Goal: Task Accomplishment & Management: Complete application form

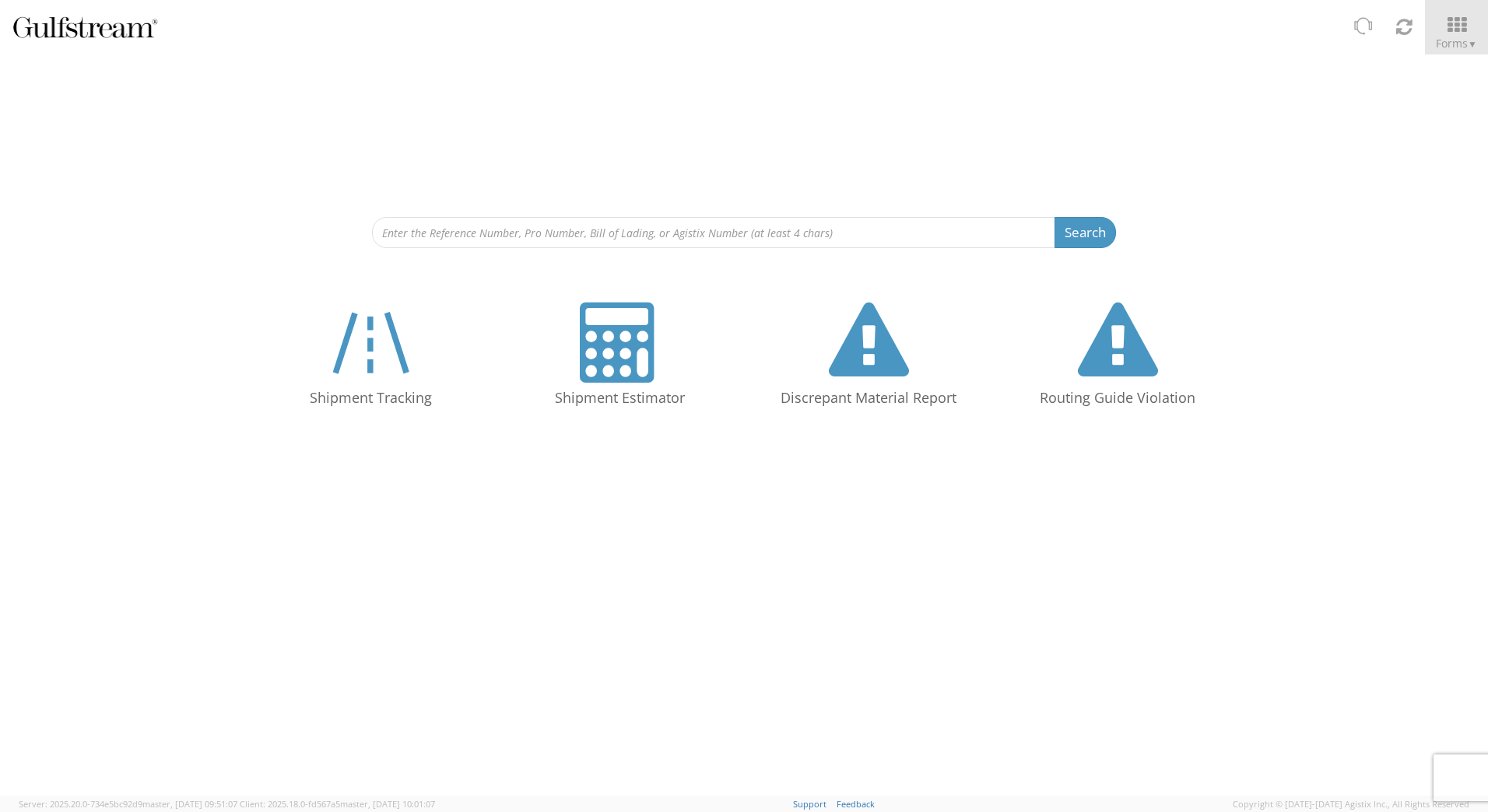
click at [1196, 84] on div "Search Refine By Ship From Date To" at bounding box center [744, 151] width 1488 height 194
click at [1451, 37] on span "Forms ▼" at bounding box center [1456, 43] width 41 height 15
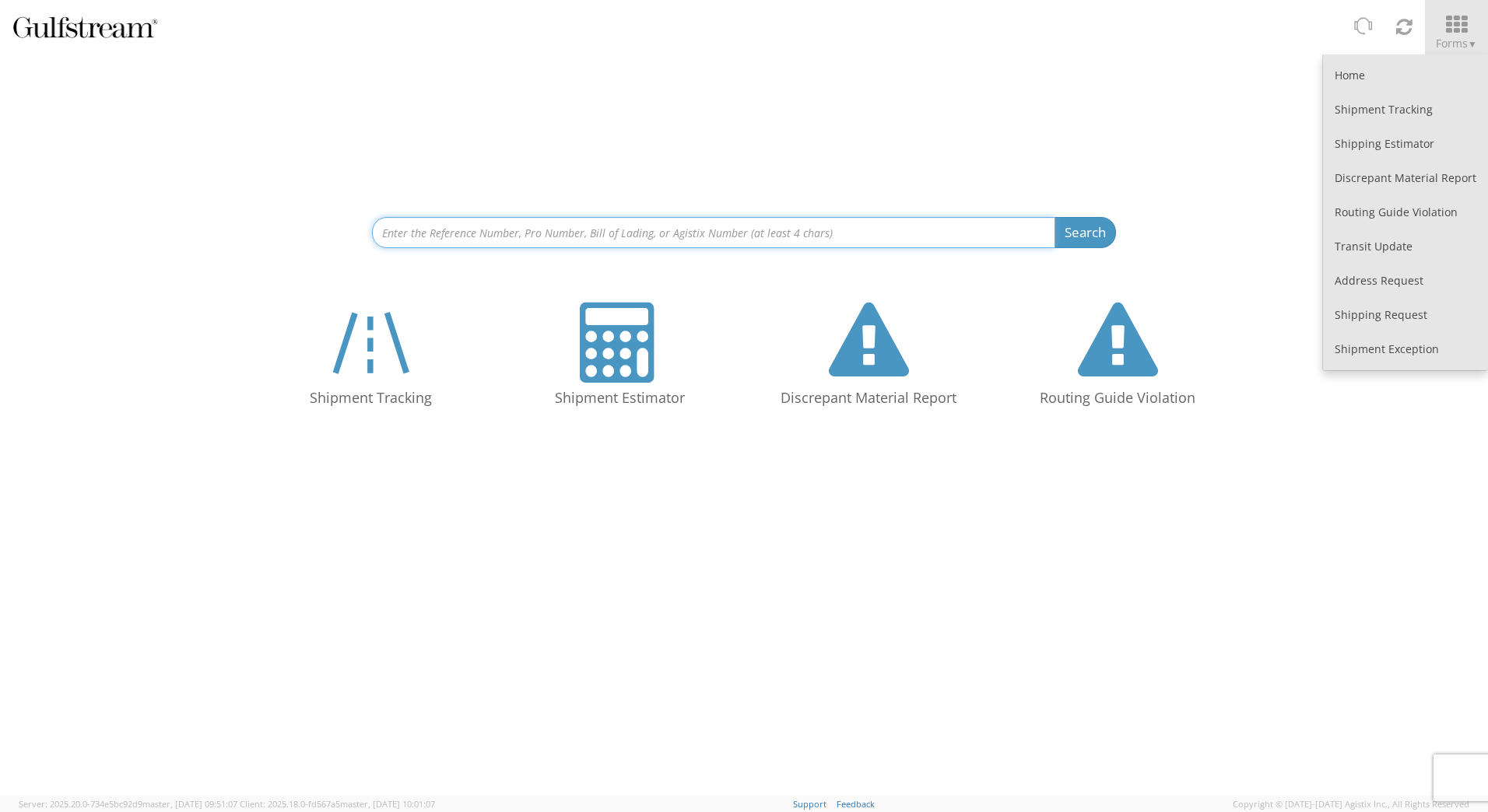
click at [904, 234] on input at bounding box center [714, 233] width 683 height 31
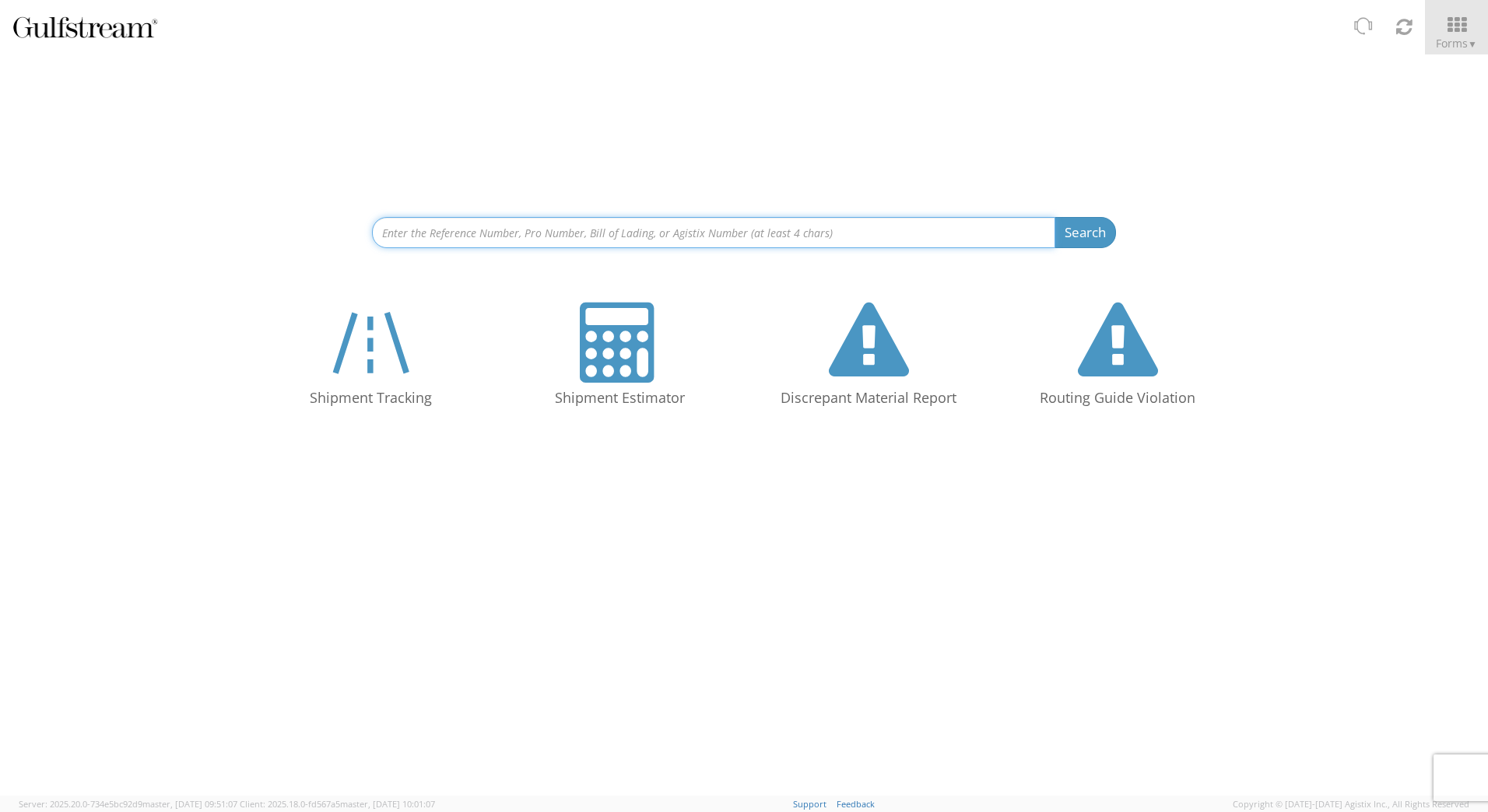
click at [761, 227] on input at bounding box center [714, 233] width 683 height 31
paste input "884809836901"
type input "884809836901"
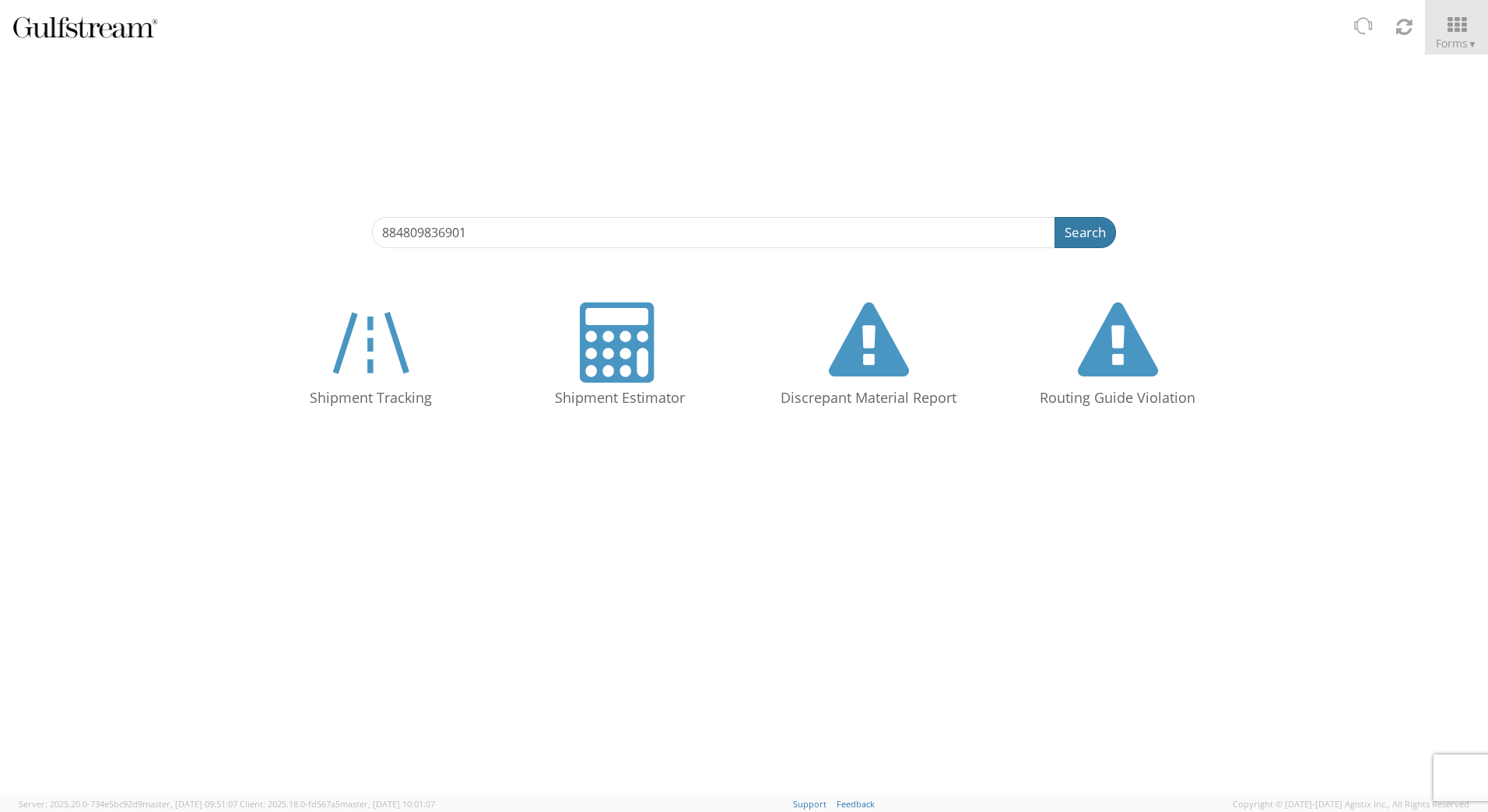
click at [1077, 230] on button "Search" at bounding box center [1086, 233] width 62 height 31
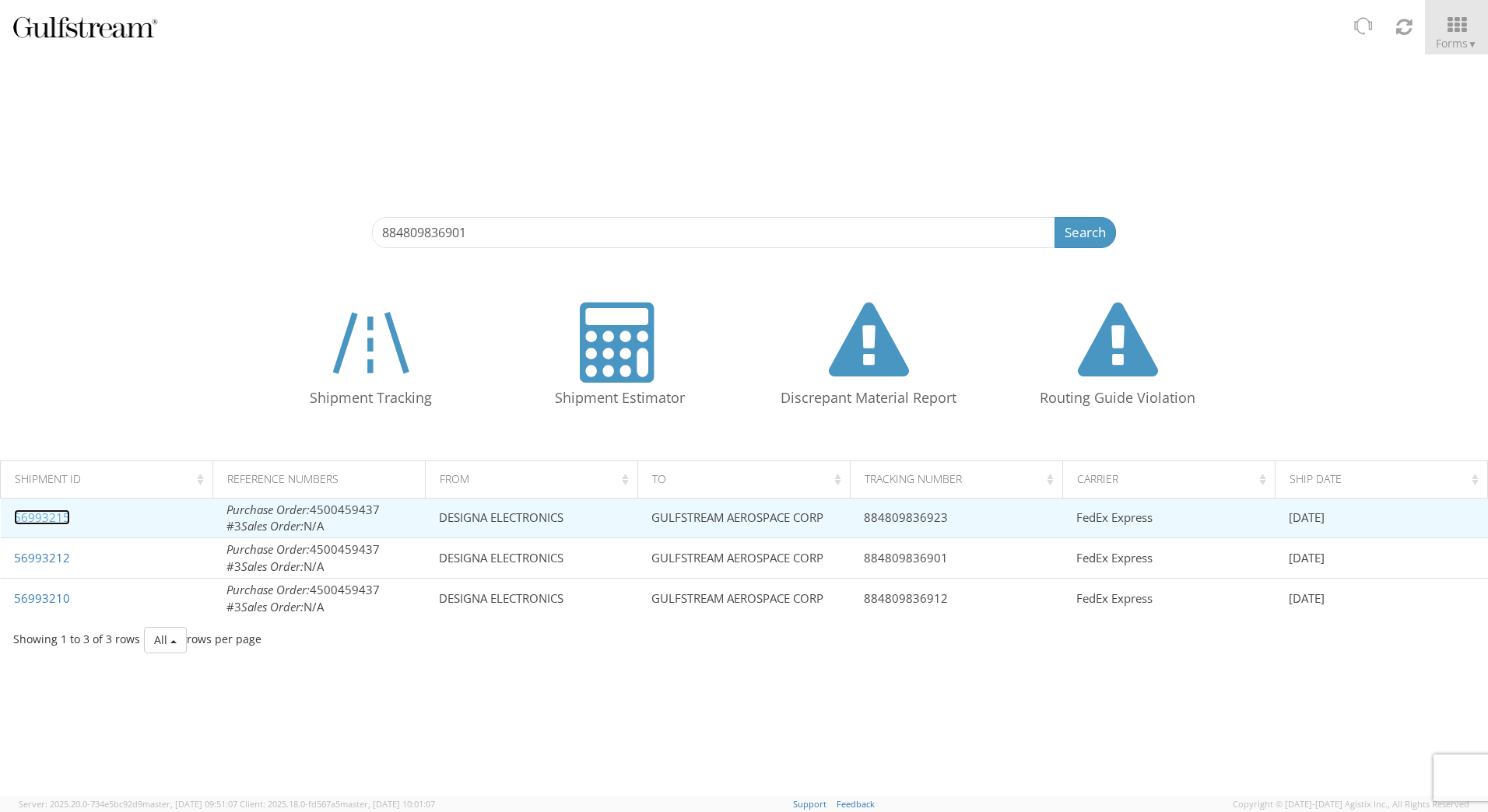
click at [53, 518] on link "56993215" at bounding box center [41, 517] width 56 height 15
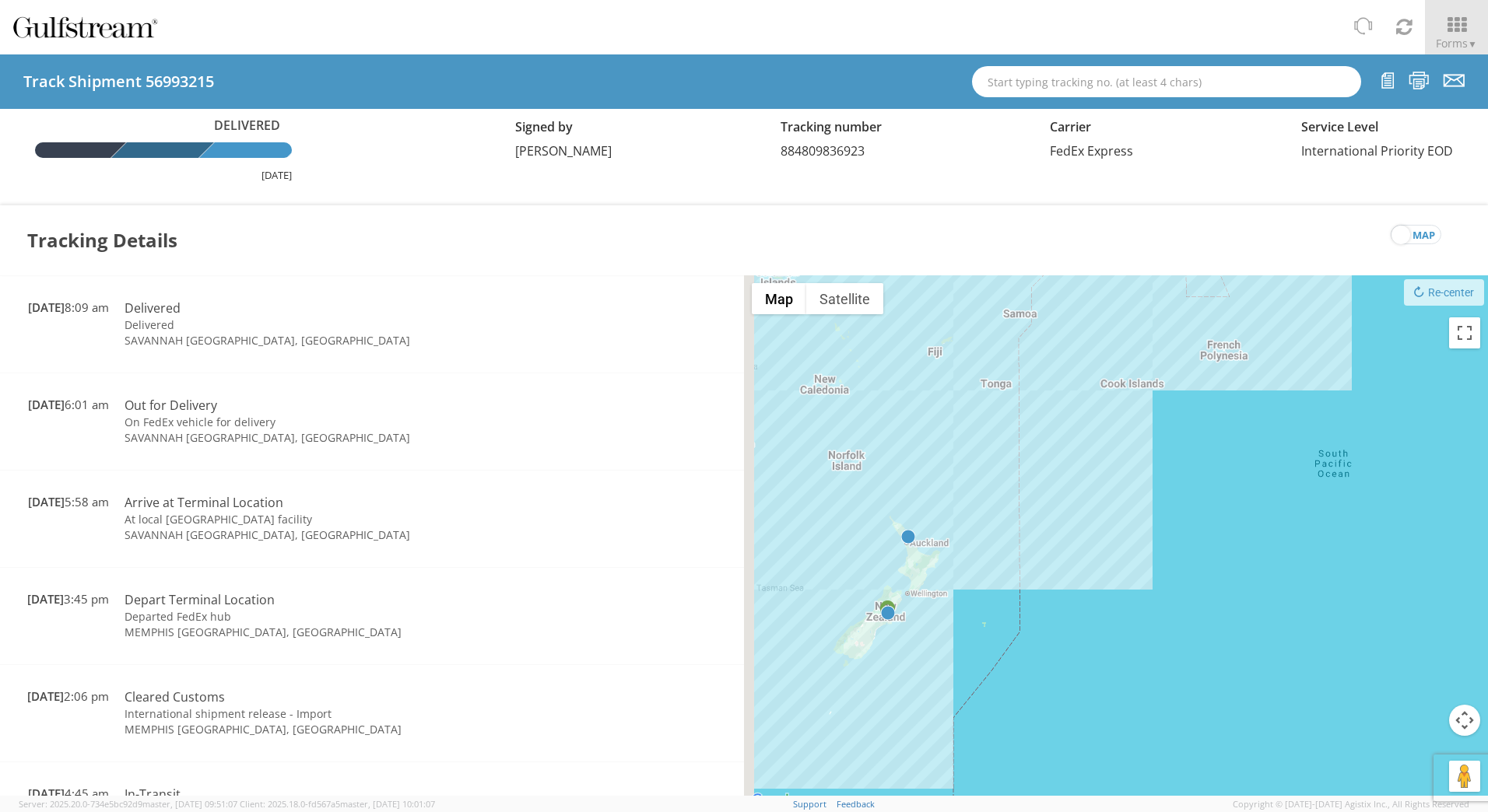
drag, startPoint x: 1016, startPoint y: 646, endPoint x: 1308, endPoint y: 430, distance: 363.2
click at [1303, 430] on div at bounding box center [1116, 543] width 744 height 535
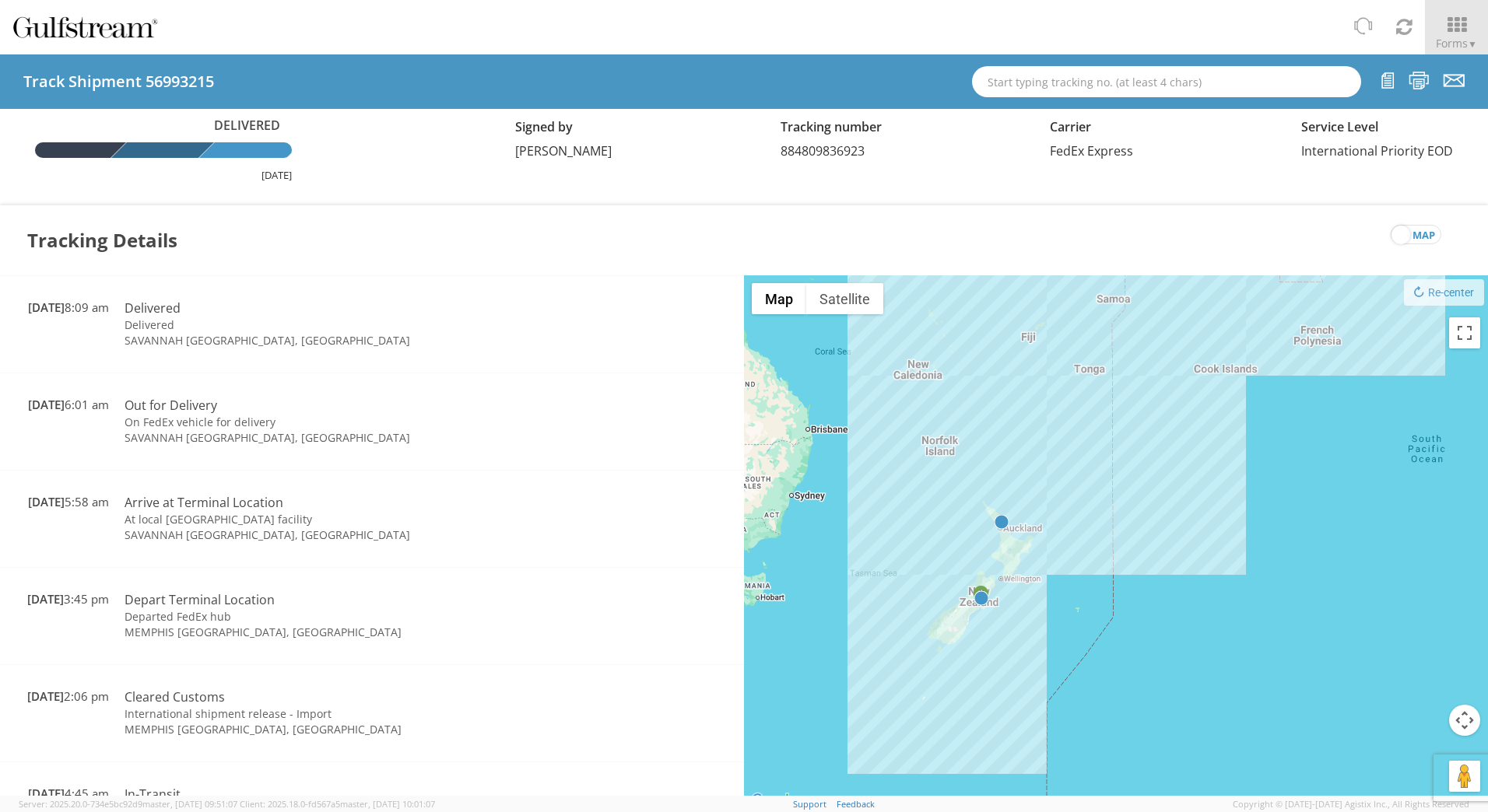
drag, startPoint x: 1003, startPoint y: 590, endPoint x: 1073, endPoint y: 586, distance: 70.1
click at [1073, 586] on div at bounding box center [1116, 543] width 744 height 535
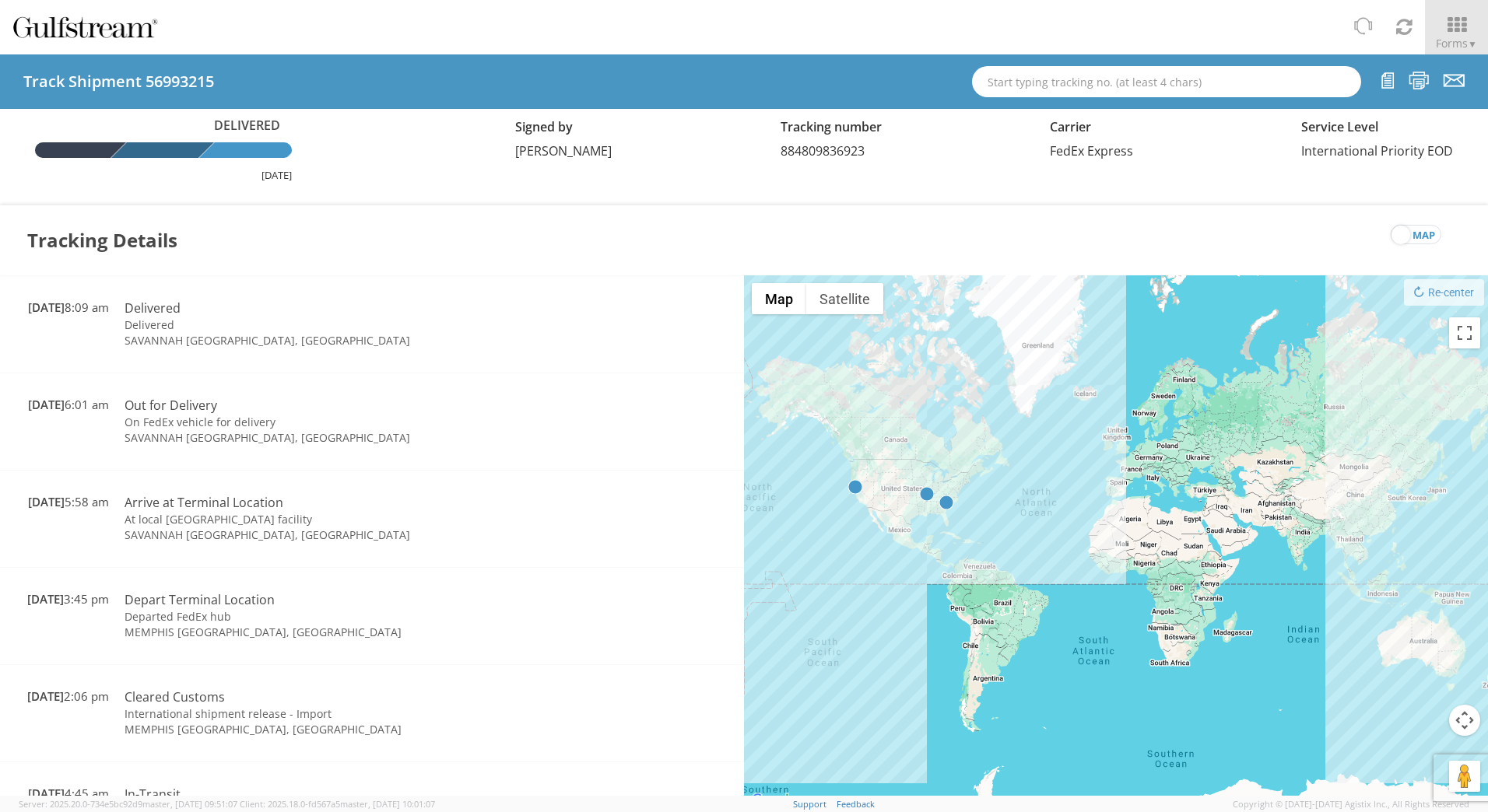
drag, startPoint x: 1110, startPoint y: 551, endPoint x: 1307, endPoint y: 680, distance: 235.5
click at [1307, 680] on div at bounding box center [1116, 543] width 744 height 535
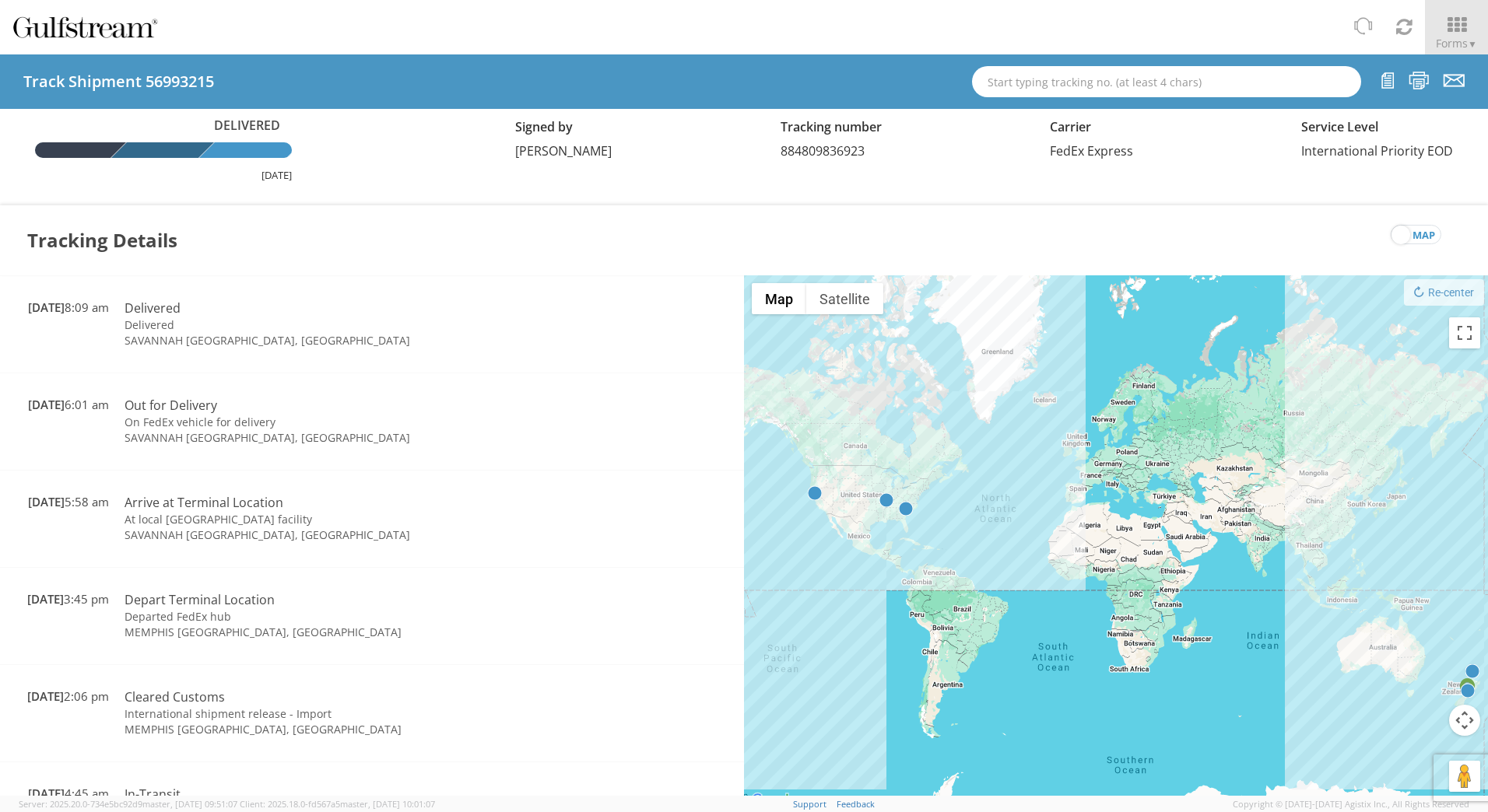
drag, startPoint x: 1327, startPoint y: 678, endPoint x: 1288, endPoint y: 684, distance: 39.5
click at [1288, 684] on div at bounding box center [1116, 543] width 744 height 535
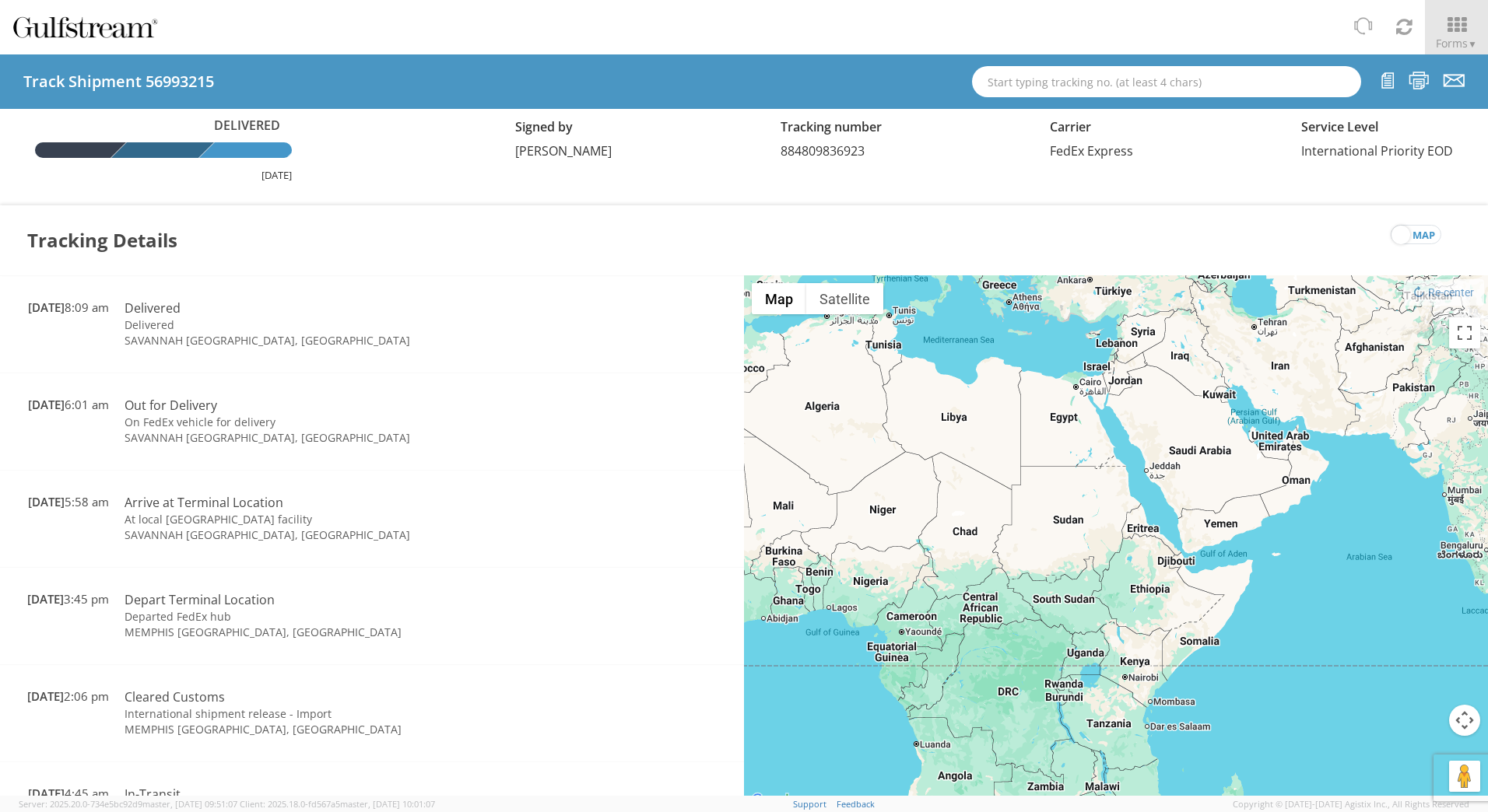
drag, startPoint x: 1254, startPoint y: 626, endPoint x: 1280, endPoint y: 578, distance: 54.6
click at [1280, 578] on div at bounding box center [1116, 543] width 744 height 535
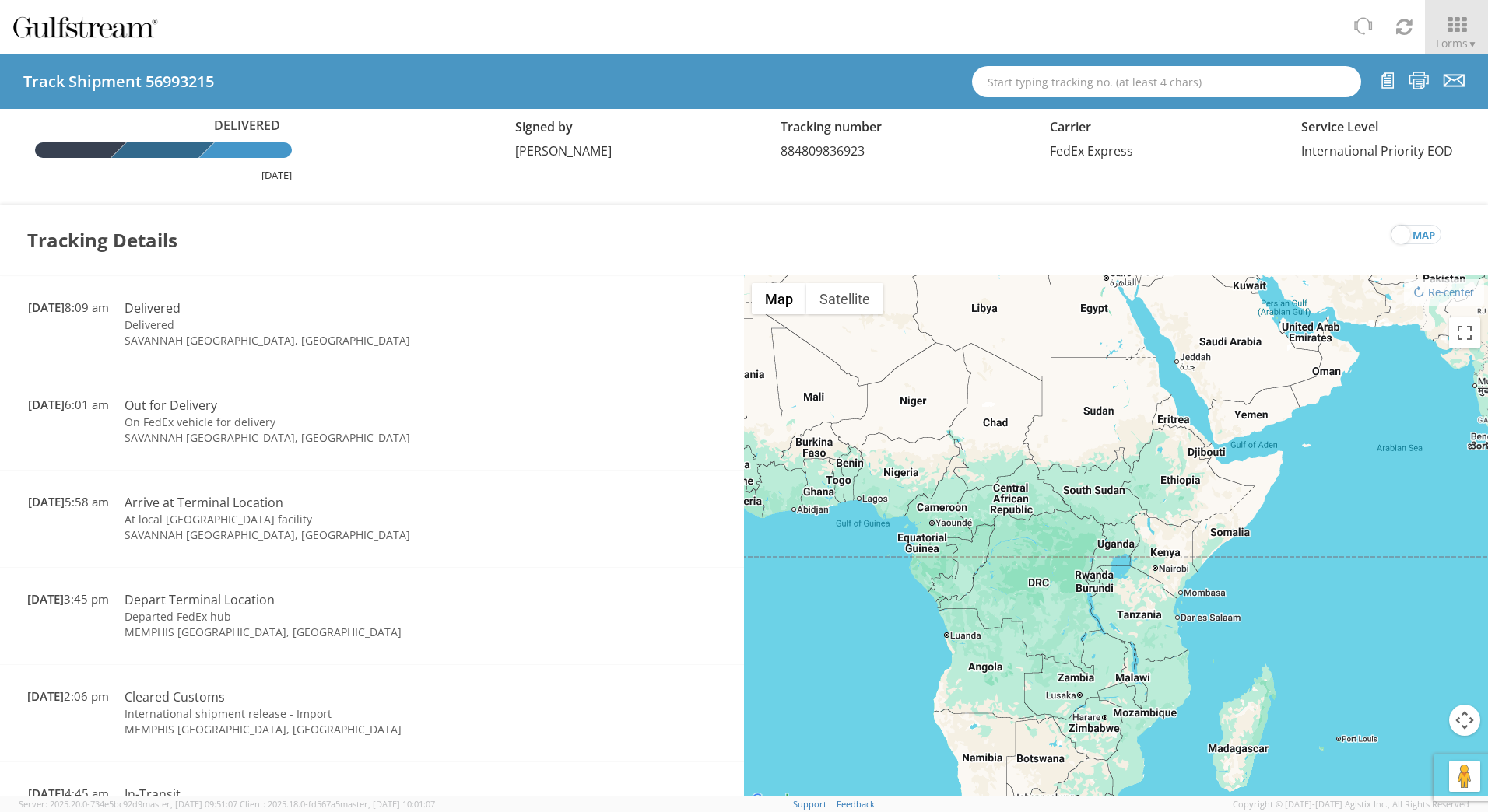
drag, startPoint x: 1243, startPoint y: 608, endPoint x: 1269, endPoint y: 526, distance: 86.0
click at [1269, 526] on div at bounding box center [1116, 543] width 744 height 535
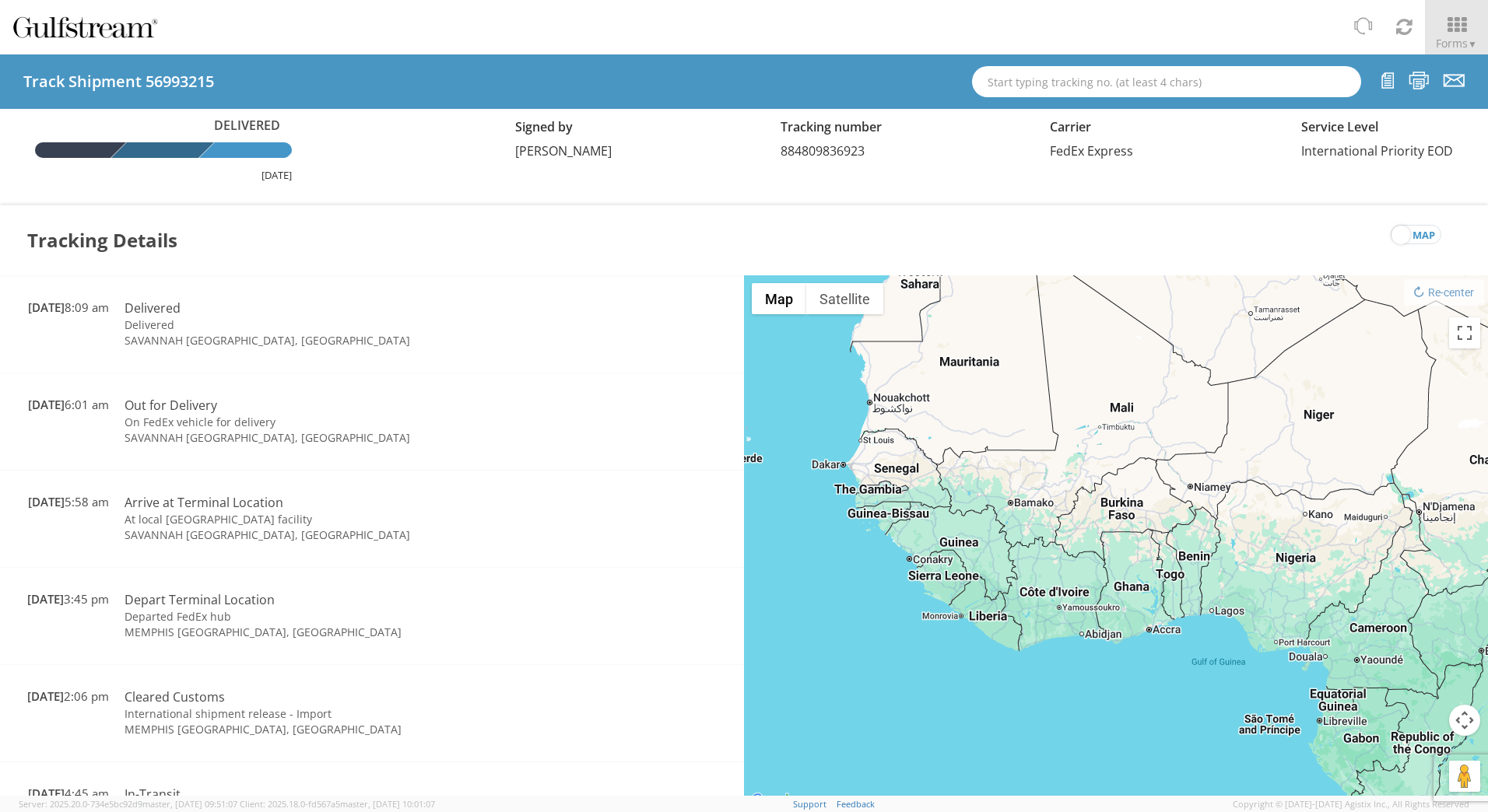
drag, startPoint x: 1089, startPoint y: 530, endPoint x: 1191, endPoint y: 653, distance: 159.8
click at [1191, 653] on div at bounding box center [1116, 543] width 744 height 535
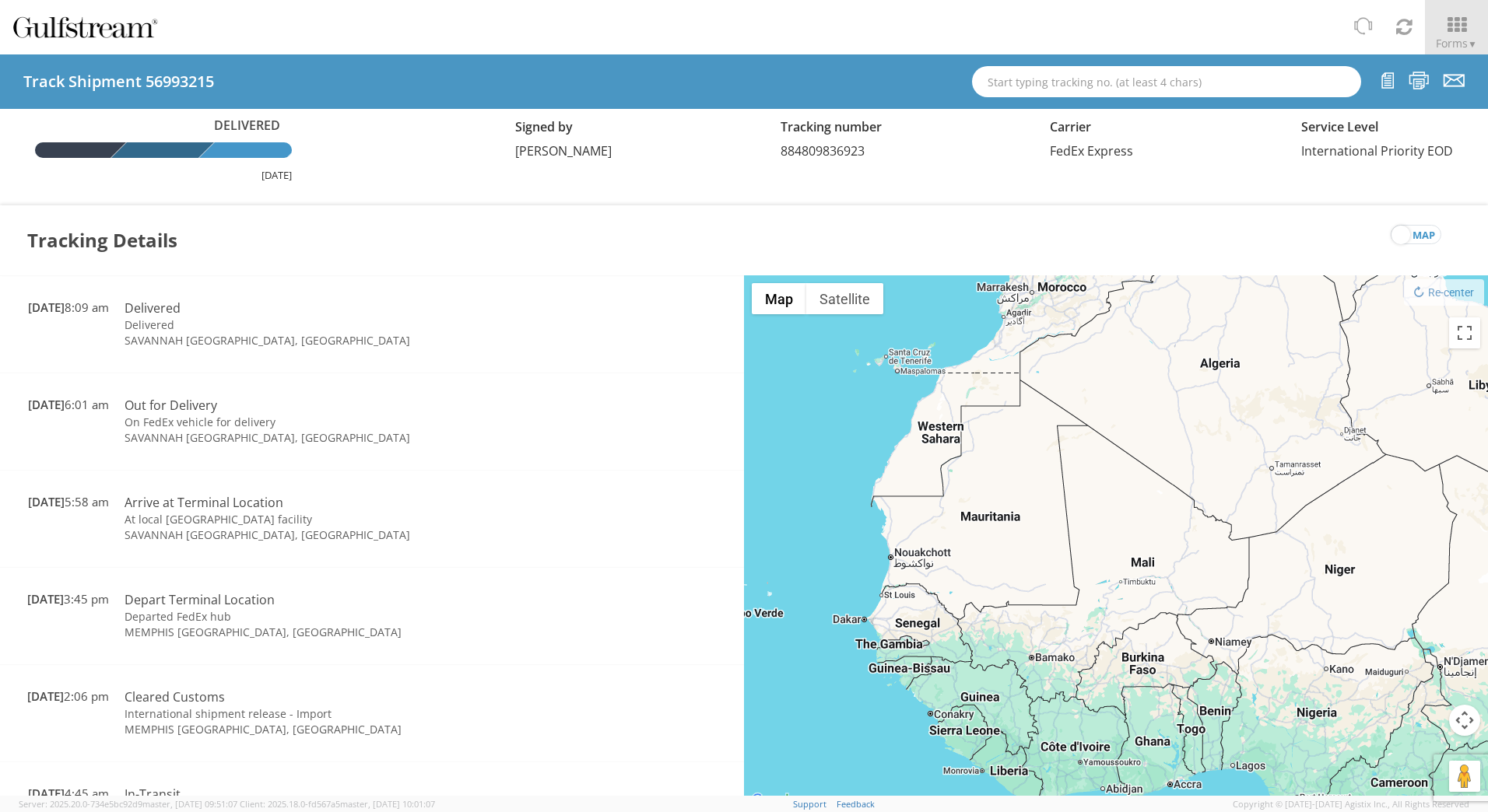
drag, startPoint x: 996, startPoint y: 410, endPoint x: 1017, endPoint y: 567, distance: 158.4
click at [1017, 567] on div at bounding box center [1116, 543] width 744 height 535
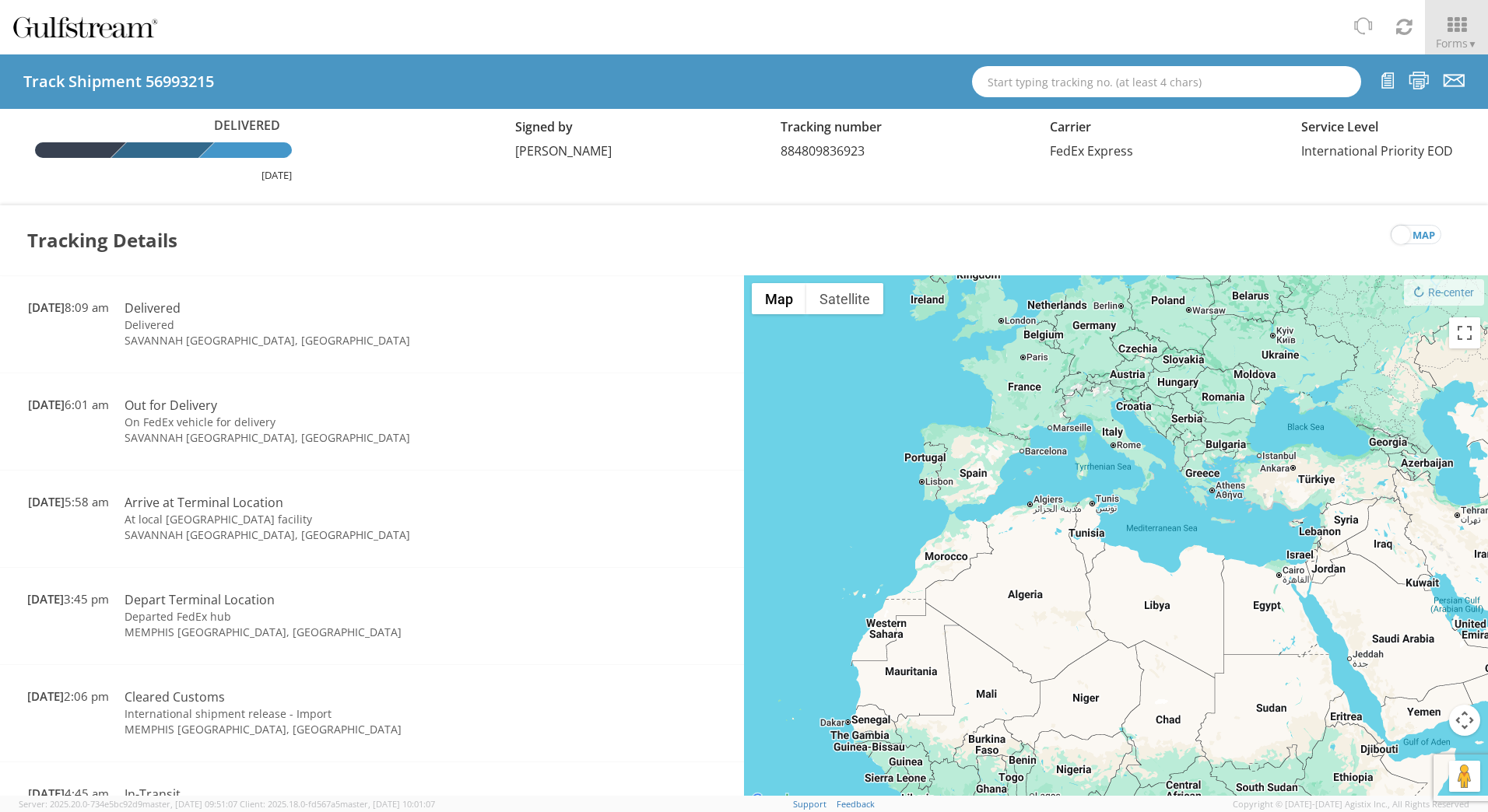
drag, startPoint x: 1084, startPoint y: 466, endPoint x: 999, endPoint y: 608, distance: 165.5
click at [1000, 608] on div at bounding box center [1116, 543] width 744 height 535
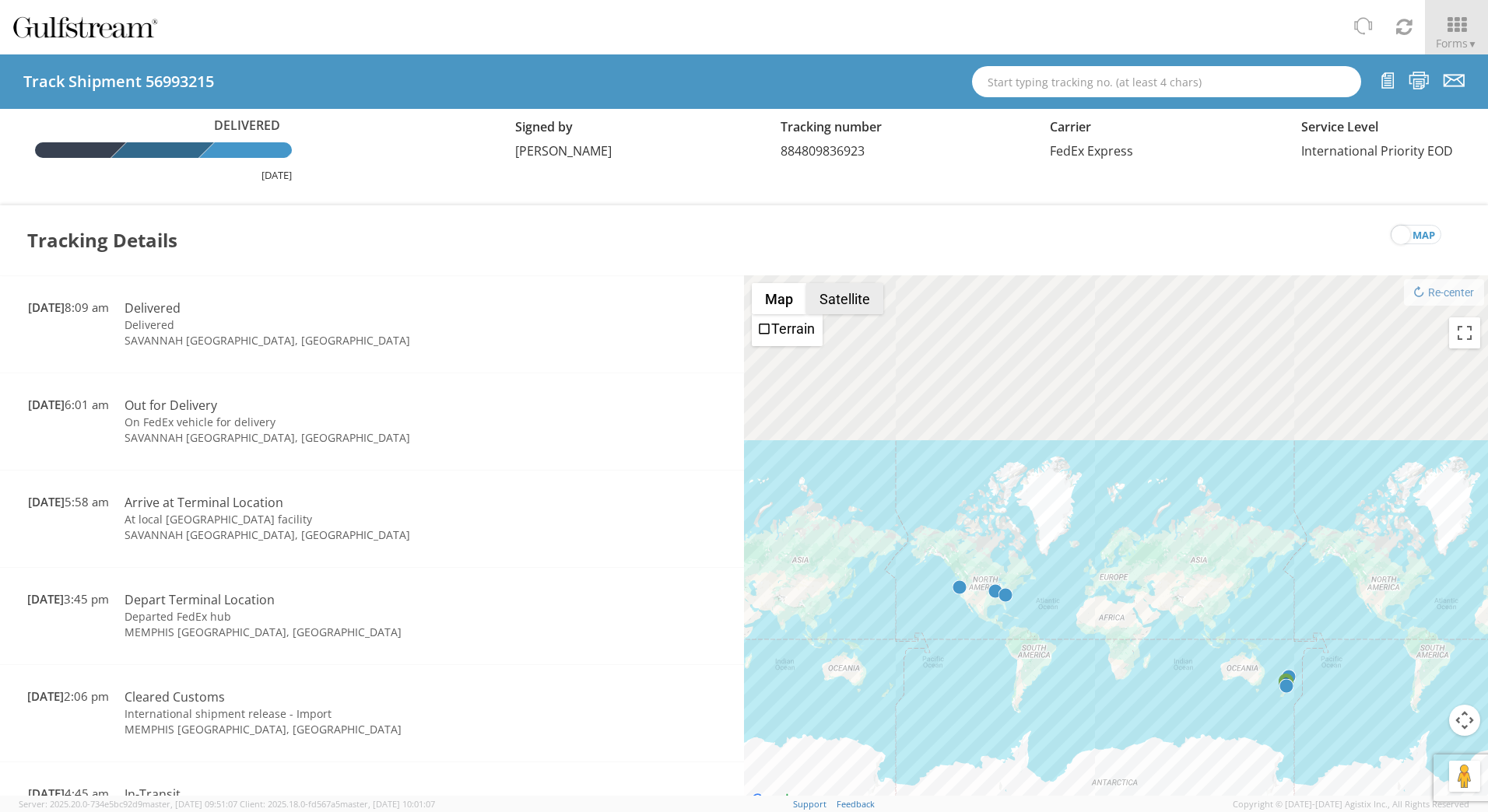
click at [833, 294] on button "Satellite" at bounding box center [845, 299] width 77 height 31
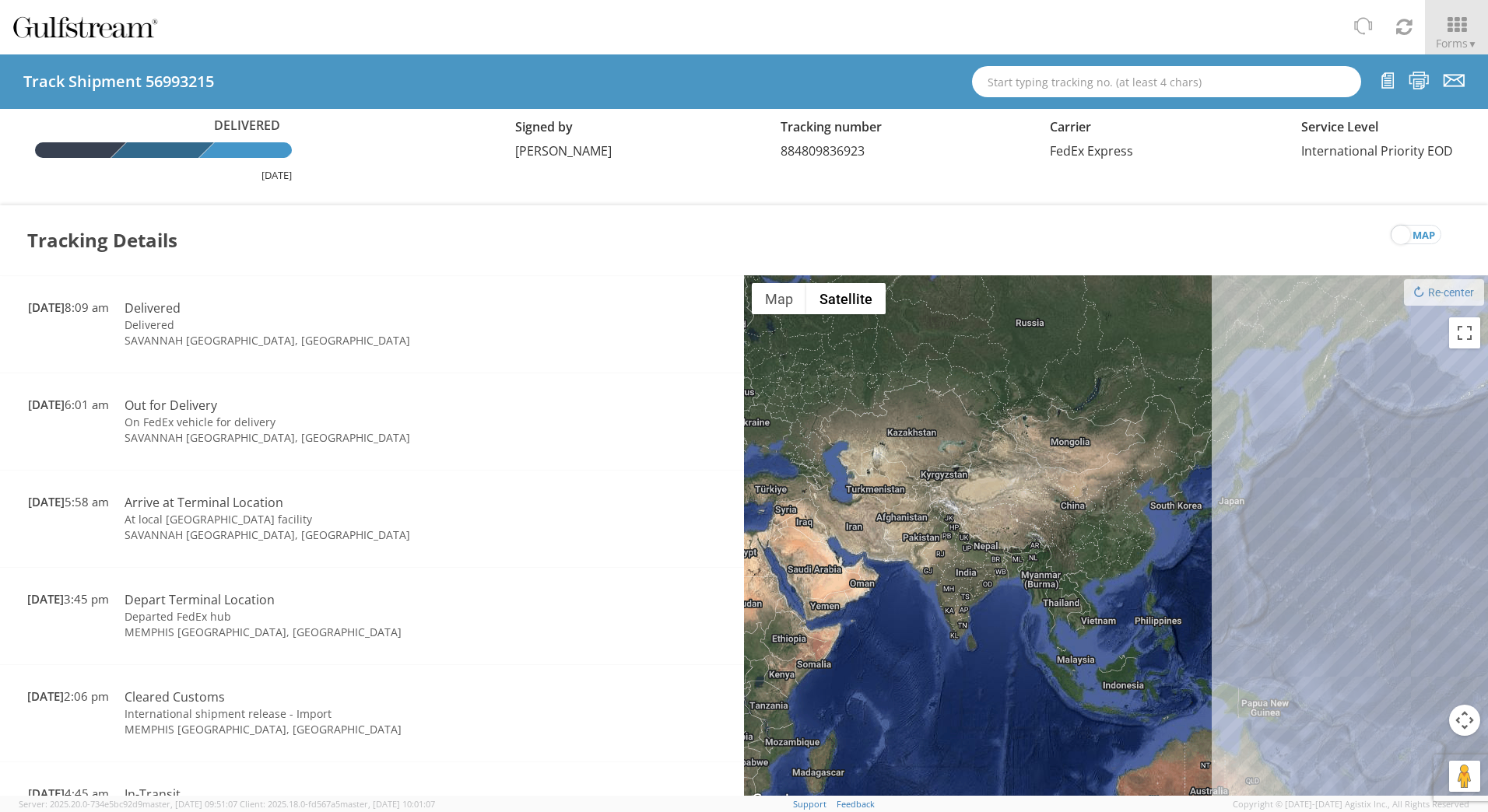
drag, startPoint x: 1037, startPoint y: 655, endPoint x: 1307, endPoint y: 535, distance: 295.5
click at [1303, 535] on div at bounding box center [1116, 543] width 744 height 535
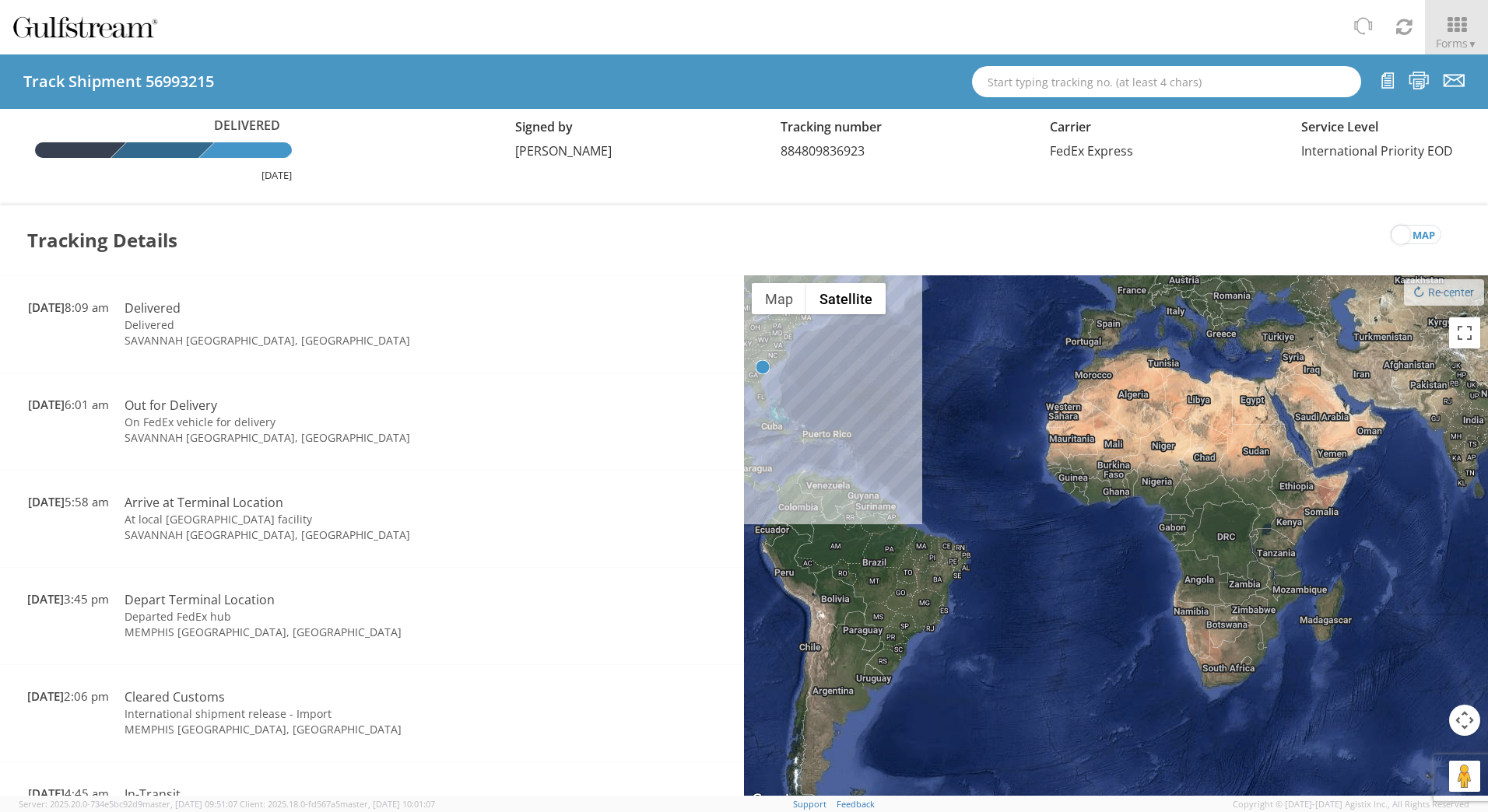
drag, startPoint x: 987, startPoint y: 580, endPoint x: 1267, endPoint y: 596, distance: 280.5
click at [1266, 591] on div at bounding box center [1116, 543] width 744 height 535
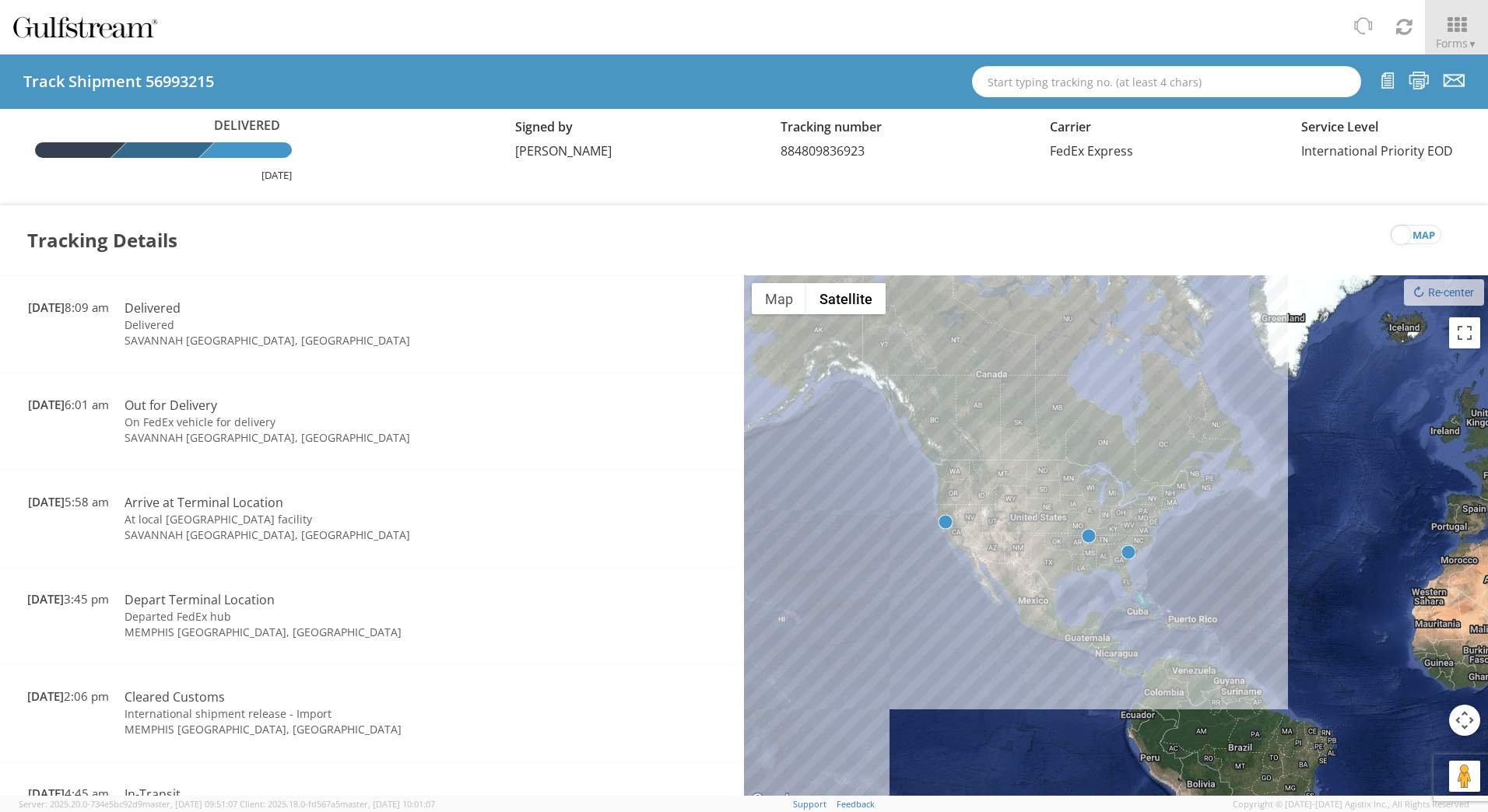
drag, startPoint x: 1122, startPoint y: 584, endPoint x: 1092, endPoint y: 690, distance: 110.2
click at [1097, 686] on div at bounding box center [1116, 543] width 744 height 535
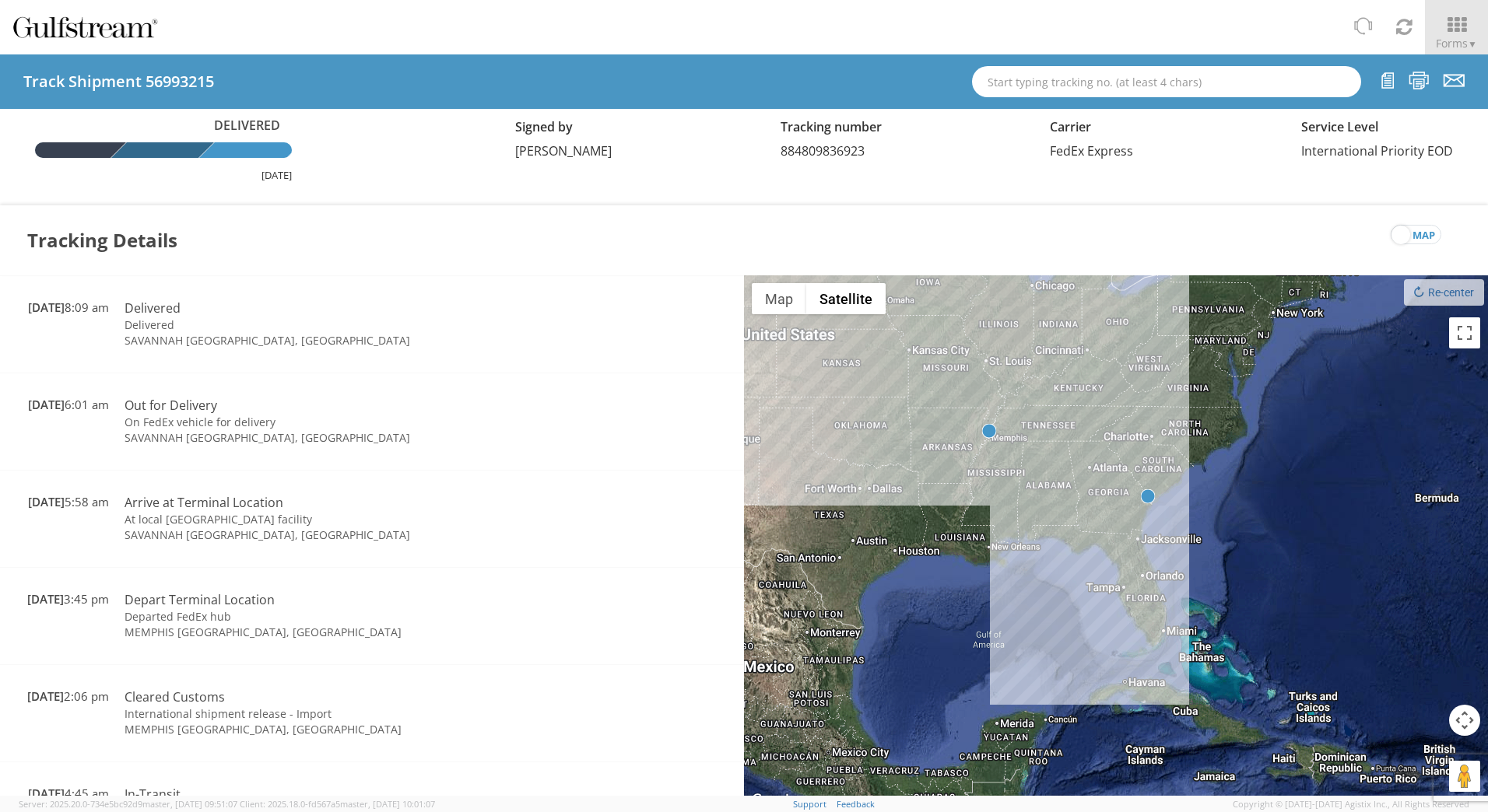
drag, startPoint x: 1131, startPoint y: 470, endPoint x: 1230, endPoint y: 543, distance: 123.0
click at [1230, 543] on div at bounding box center [1116, 543] width 744 height 535
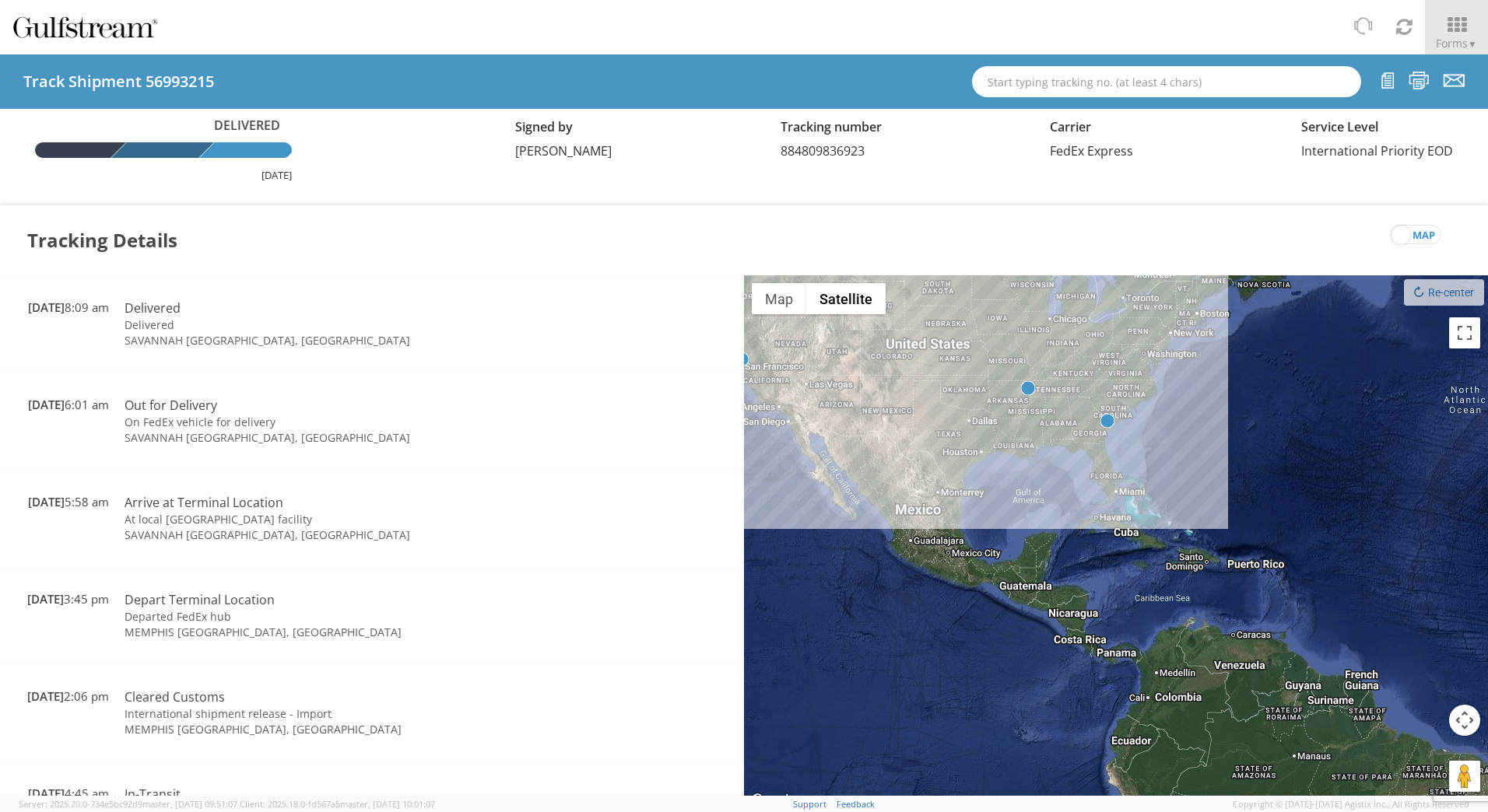
drag, startPoint x: 1282, startPoint y: 590, endPoint x: 1186, endPoint y: 483, distance: 143.8
click at [1186, 483] on div at bounding box center [1116, 543] width 744 height 535
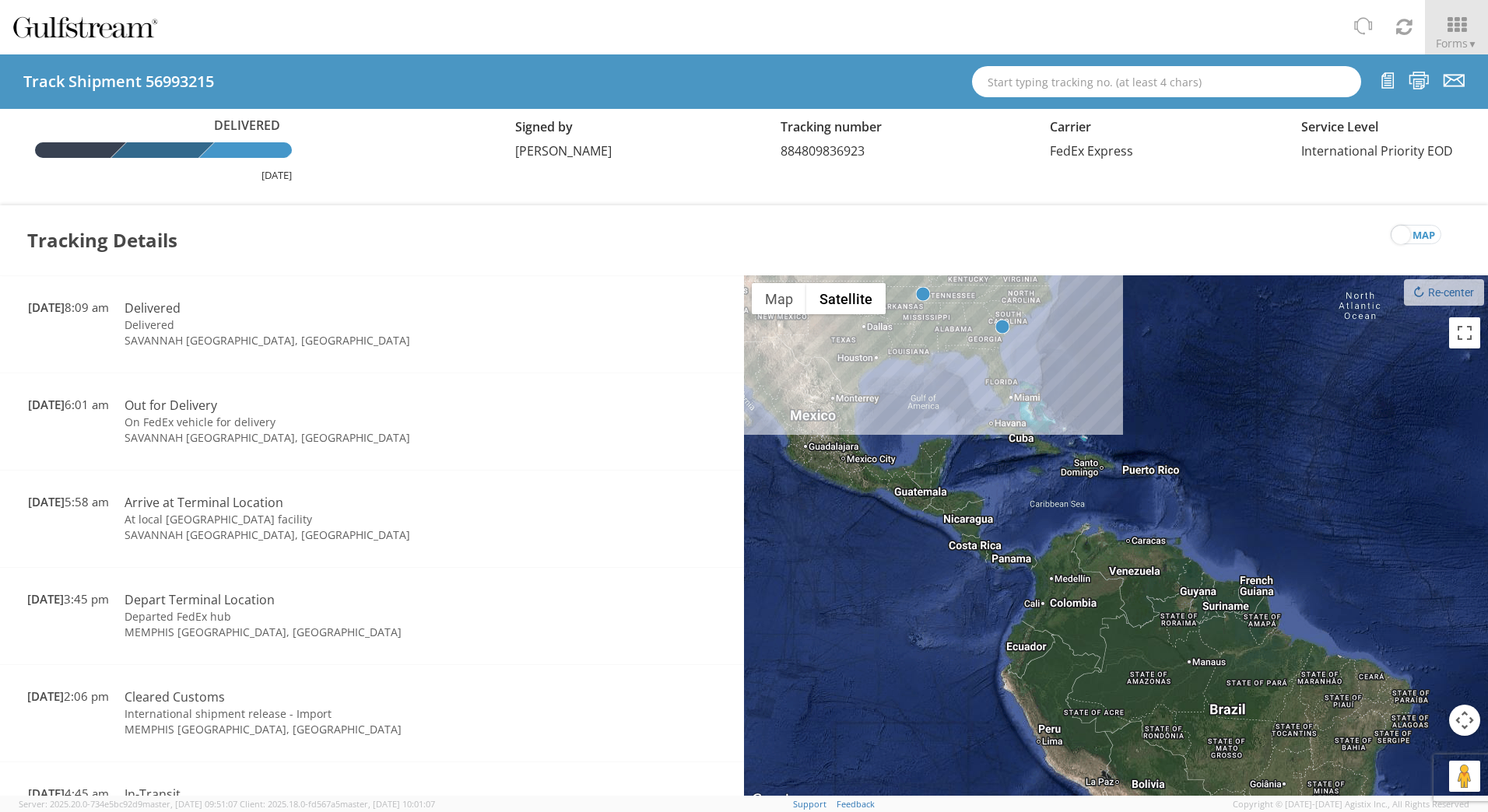
drag, startPoint x: 1317, startPoint y: 536, endPoint x: 1216, endPoint y: 446, distance: 135.3
click at [1216, 446] on div at bounding box center [1116, 543] width 744 height 535
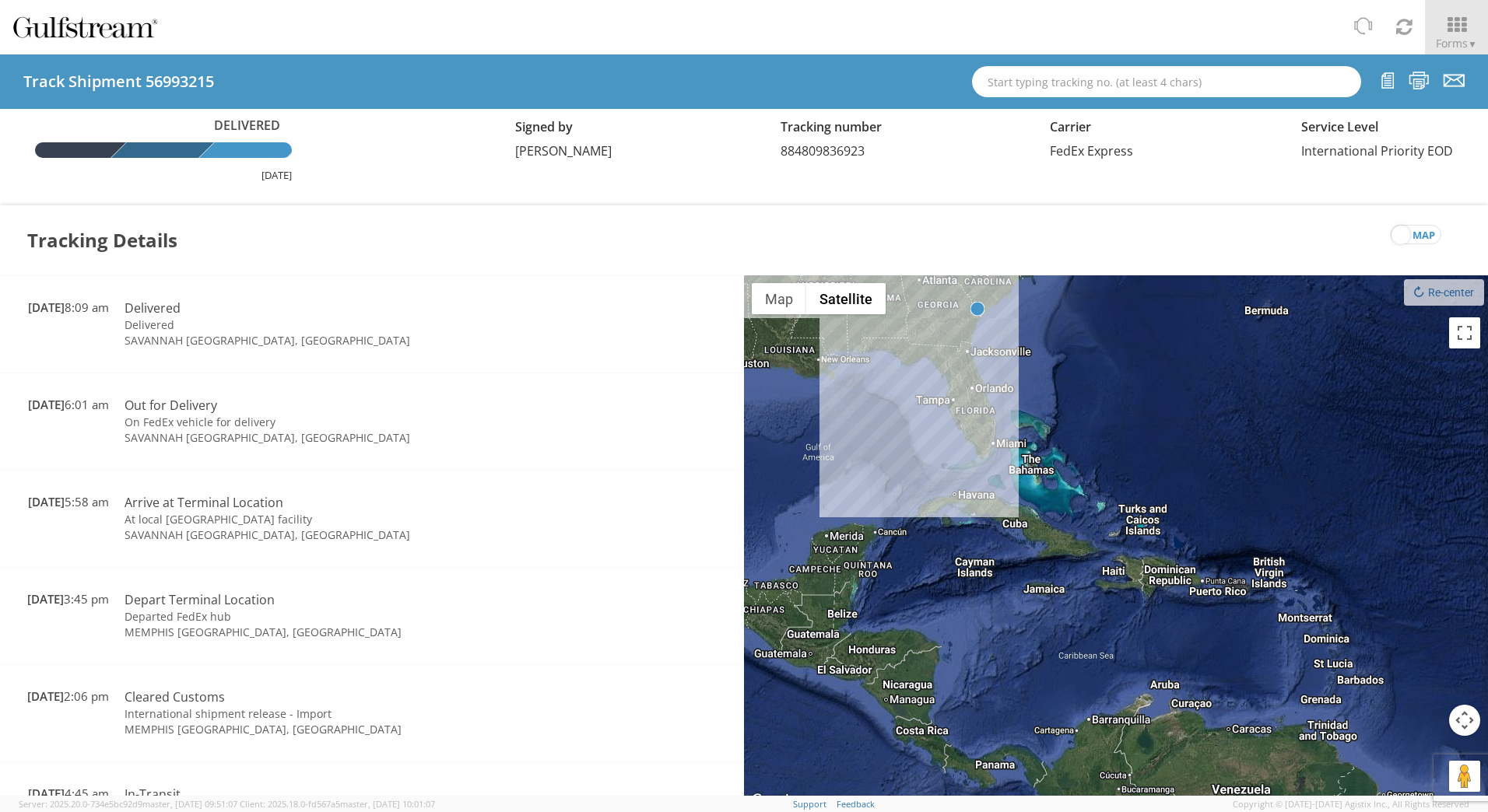
drag, startPoint x: 1051, startPoint y: 345, endPoint x: 1245, endPoint y: 525, distance: 264.6
click at [1245, 525] on div at bounding box center [1116, 543] width 744 height 535
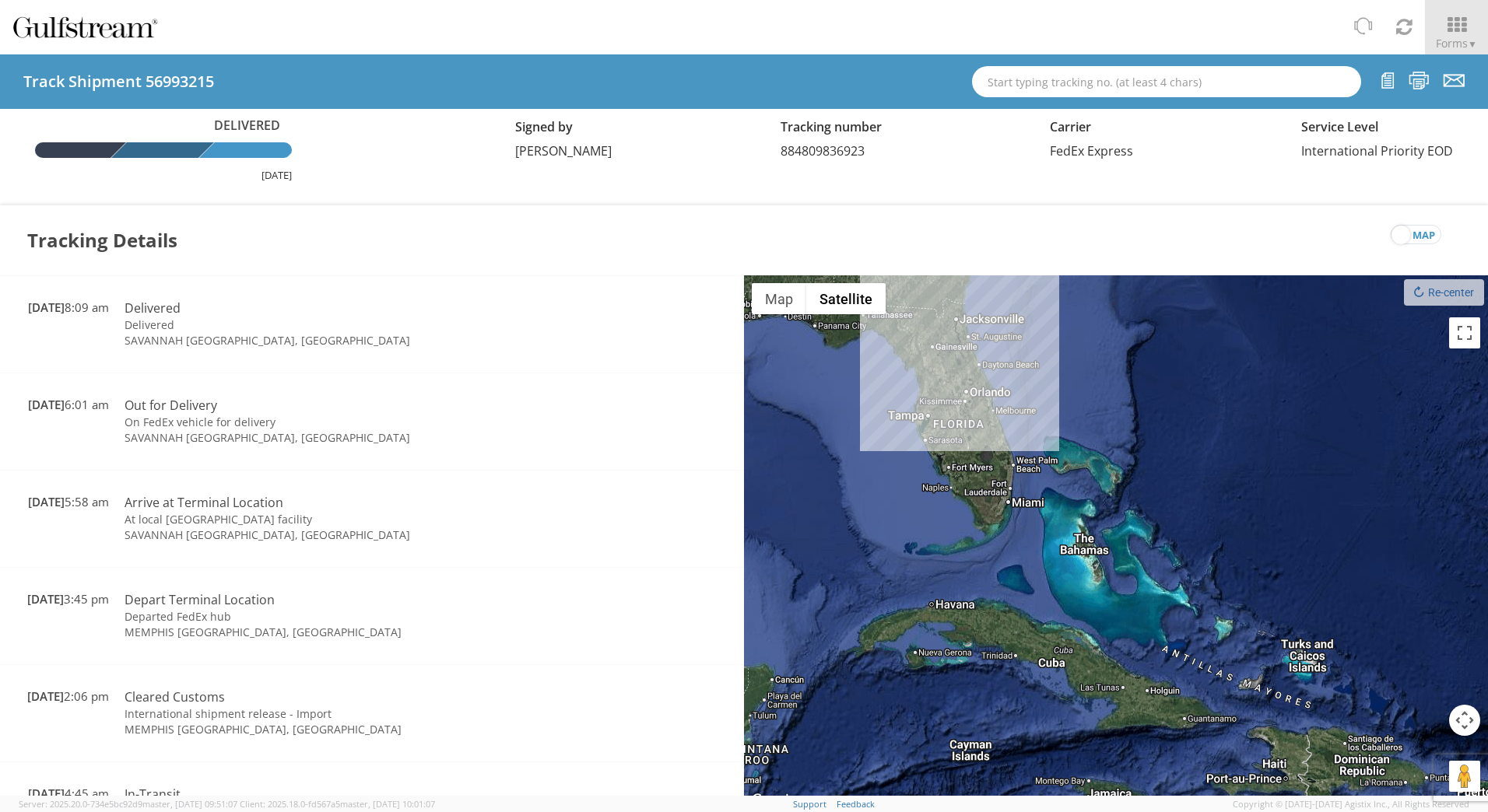
drag, startPoint x: 1126, startPoint y: 461, endPoint x: 1328, endPoint y: 556, distance: 223.2
click at [1328, 556] on div at bounding box center [1116, 543] width 744 height 535
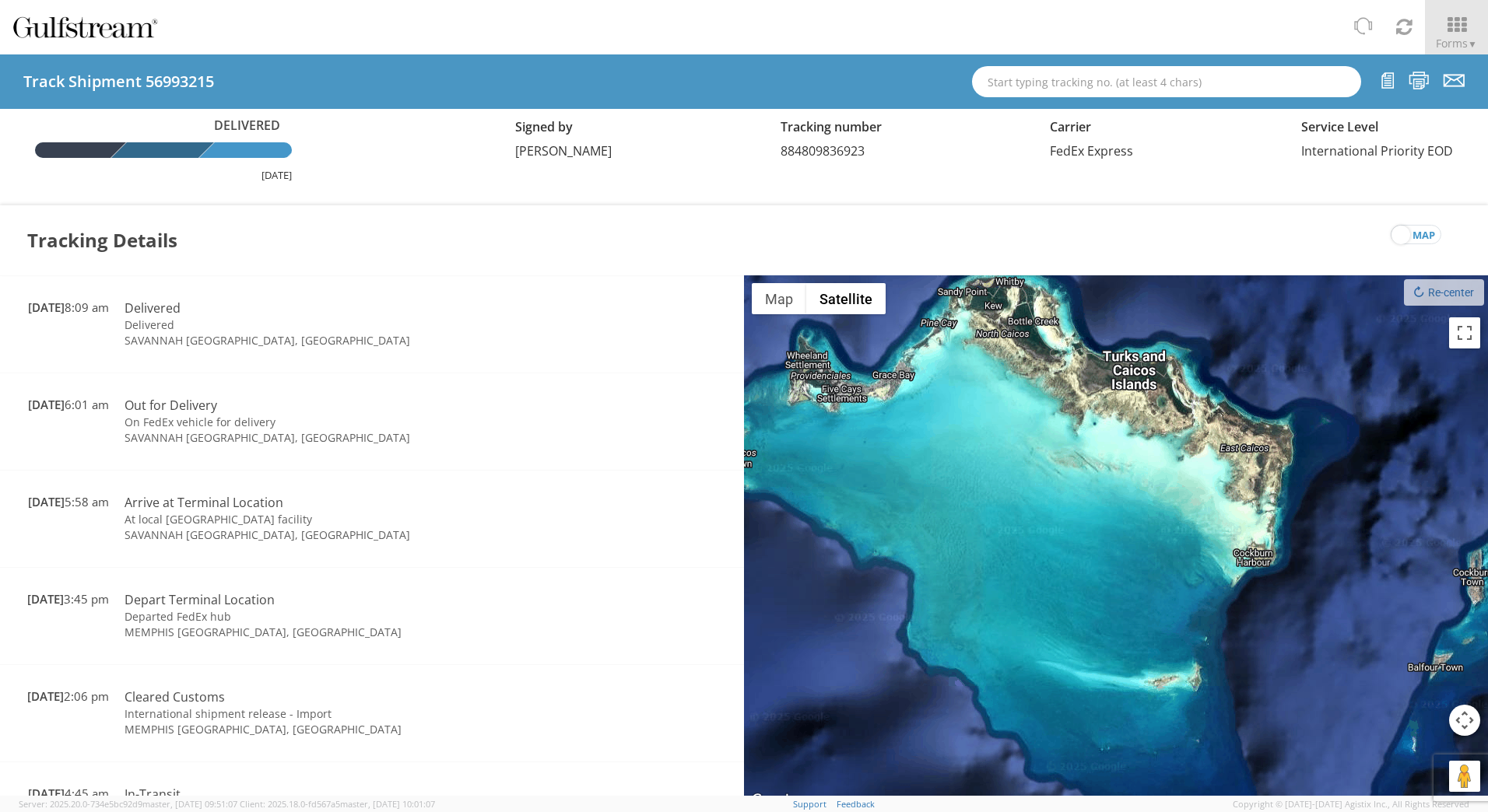
drag, startPoint x: 1203, startPoint y: 584, endPoint x: 1357, endPoint y: 647, distance: 166.4
click at [1357, 647] on div at bounding box center [1116, 543] width 744 height 535
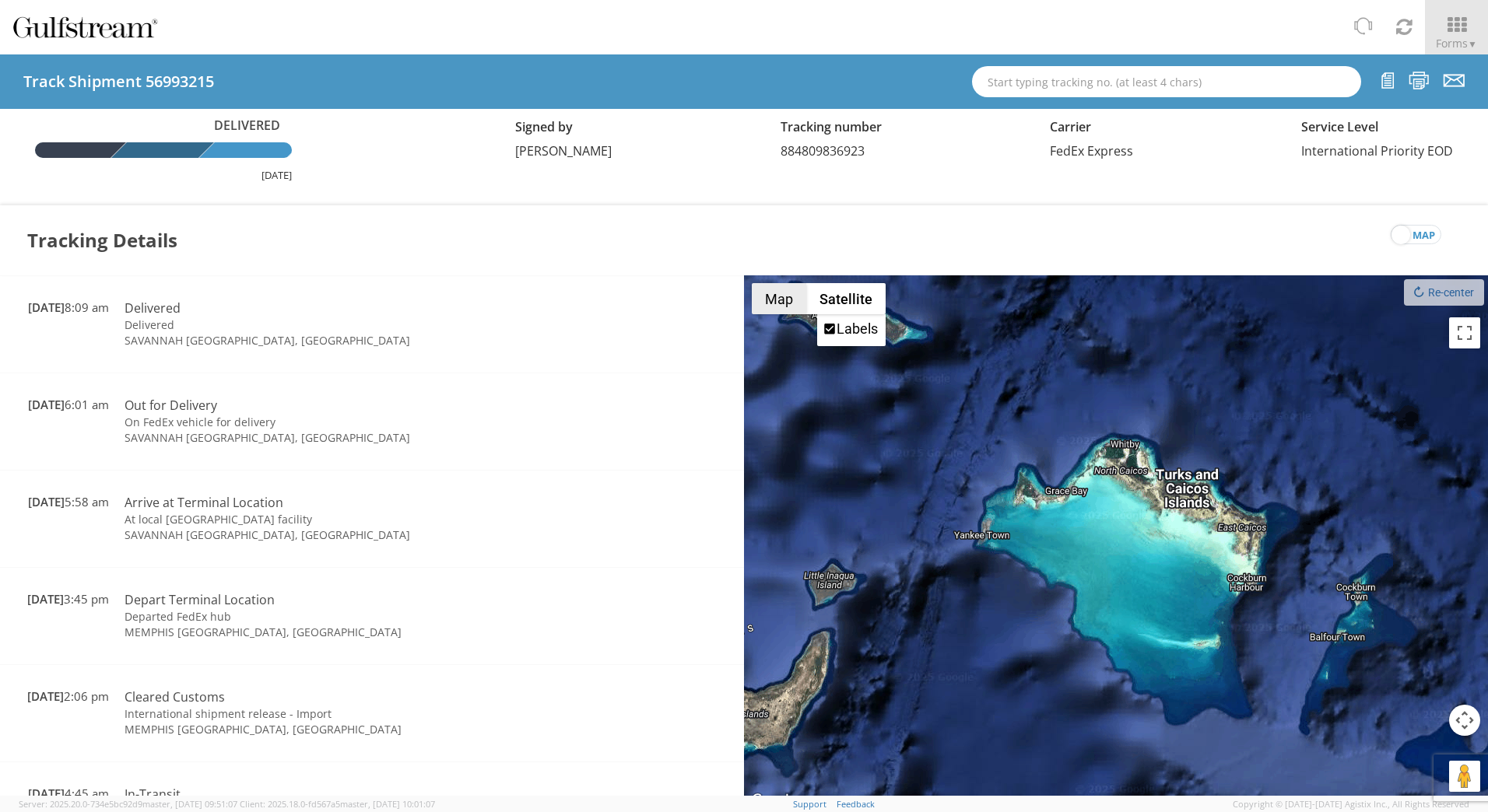
click at [777, 295] on button "Map" at bounding box center [779, 299] width 54 height 31
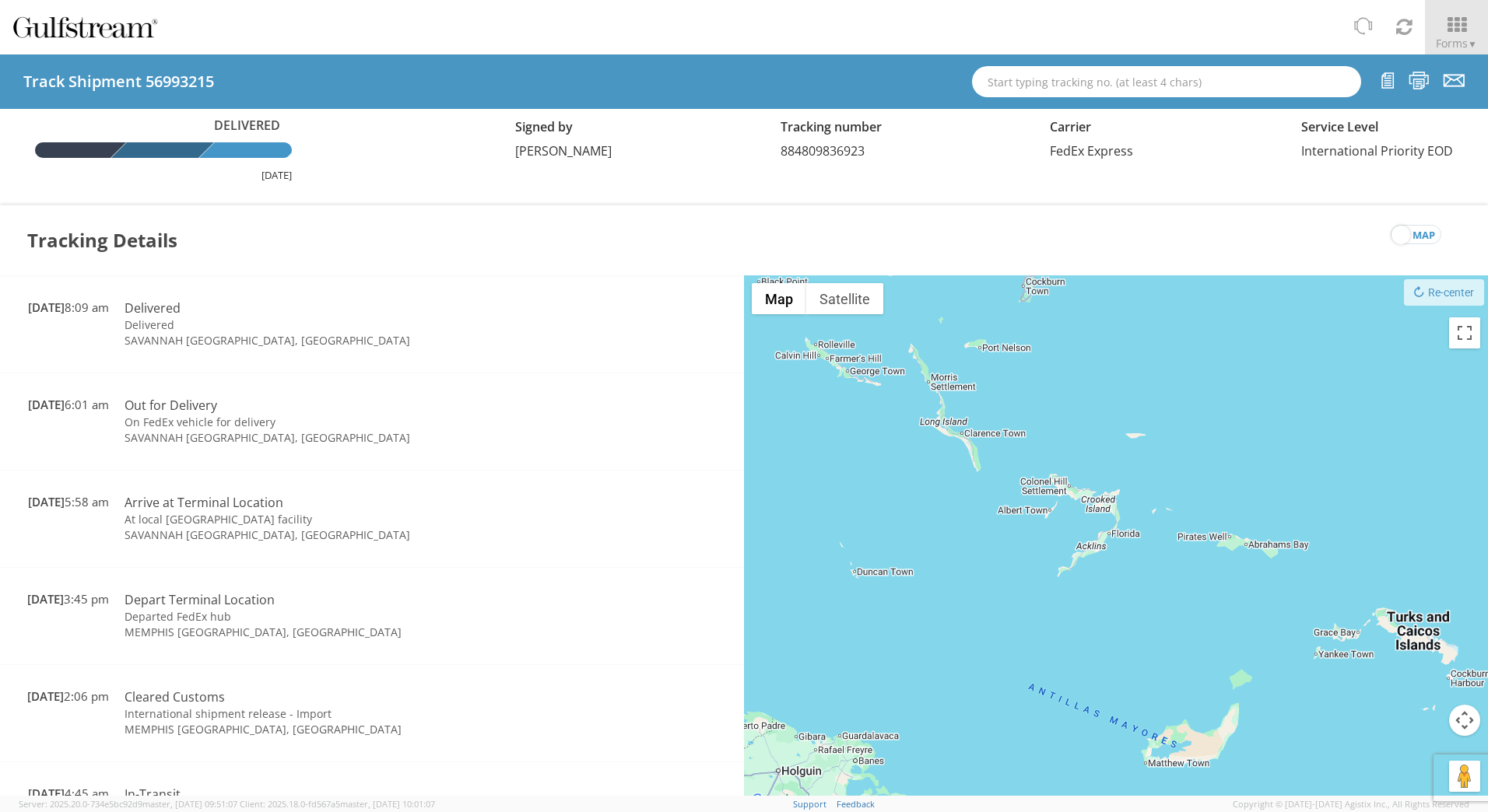
drag, startPoint x: 1293, startPoint y: 526, endPoint x: 1168, endPoint y: 431, distance: 157.0
click at [1125, 412] on div at bounding box center [1116, 543] width 744 height 535
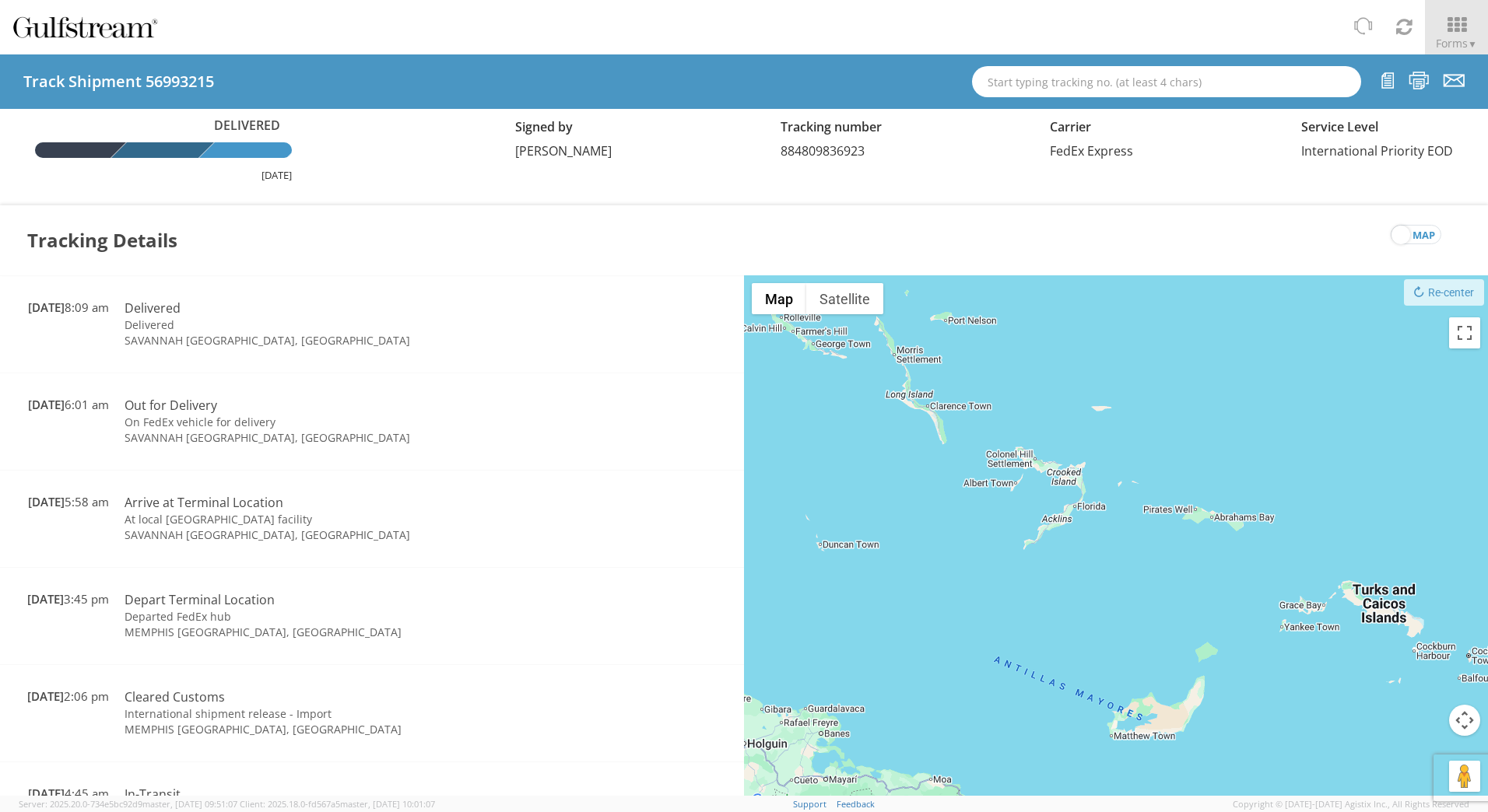
drag, startPoint x: 1348, startPoint y: 508, endPoint x: 1204, endPoint y: 444, distance: 157.6
click at [1212, 449] on div at bounding box center [1116, 543] width 744 height 535
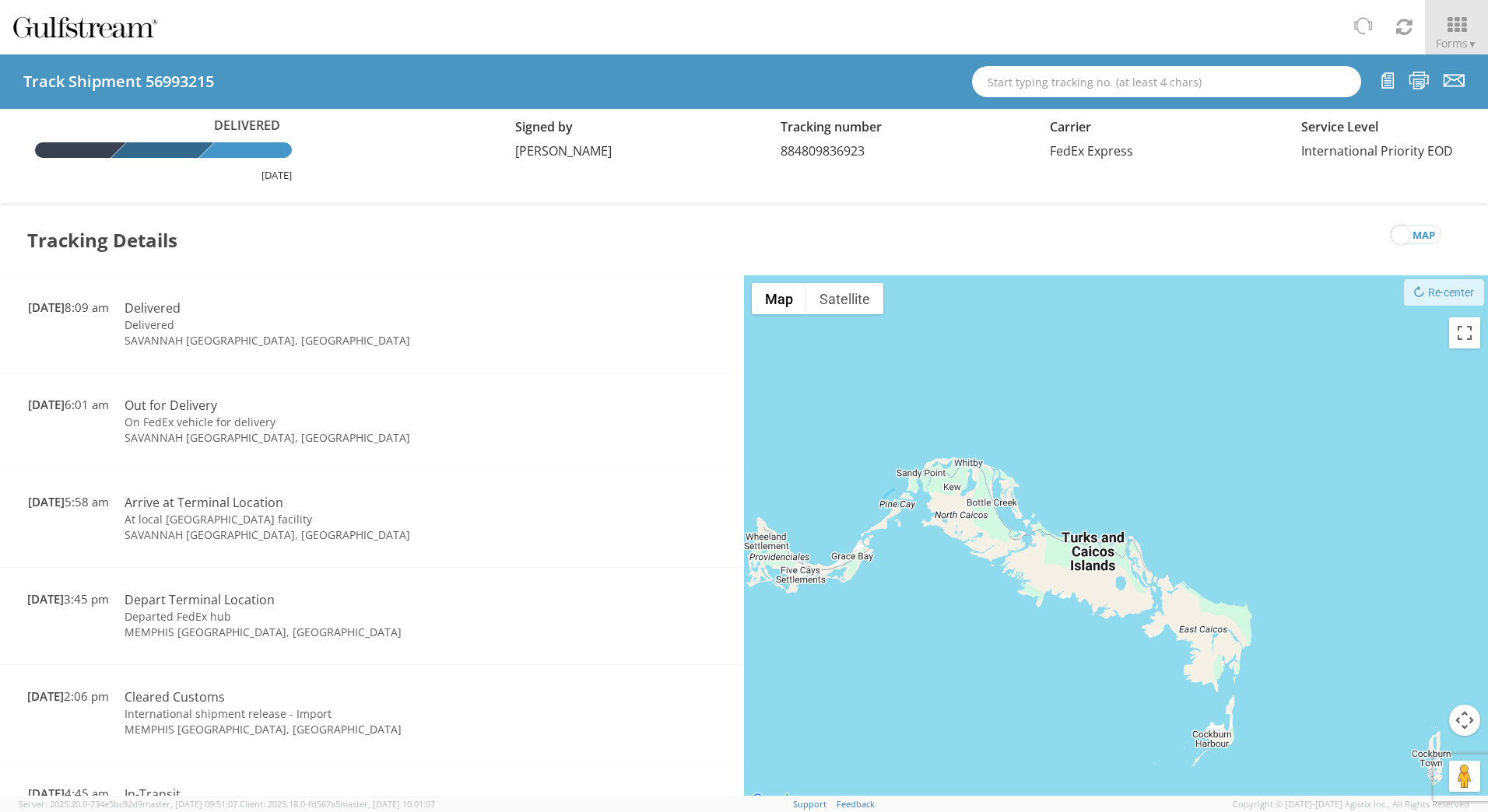
drag, startPoint x: 1017, startPoint y: 453, endPoint x: 1407, endPoint y: 580, distance: 410.2
click at [1407, 580] on div at bounding box center [1116, 543] width 744 height 535
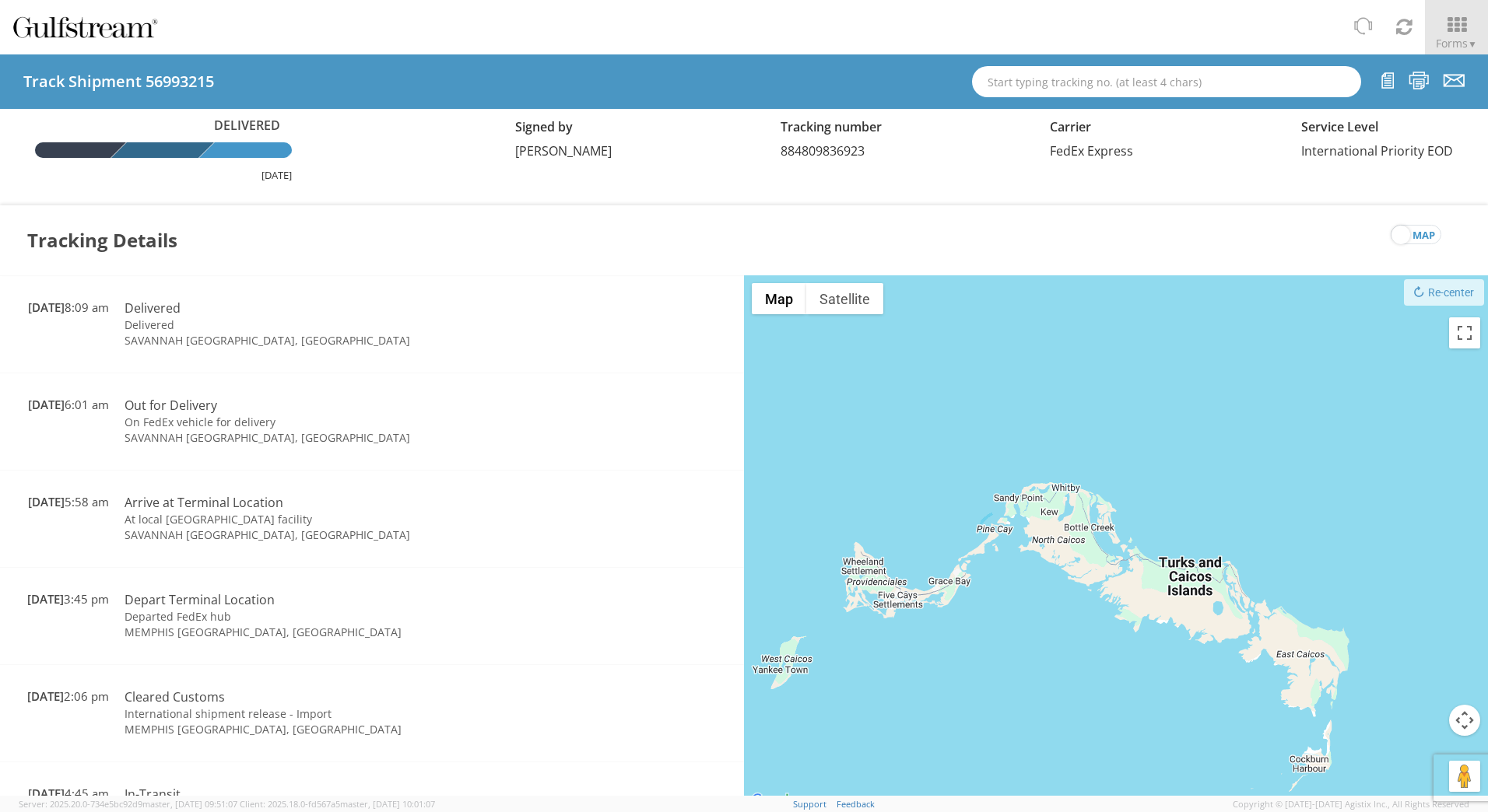
drag, startPoint x: 1274, startPoint y: 533, endPoint x: 1386, endPoint y: 548, distance: 113.0
click at [1386, 548] on div at bounding box center [1116, 543] width 744 height 535
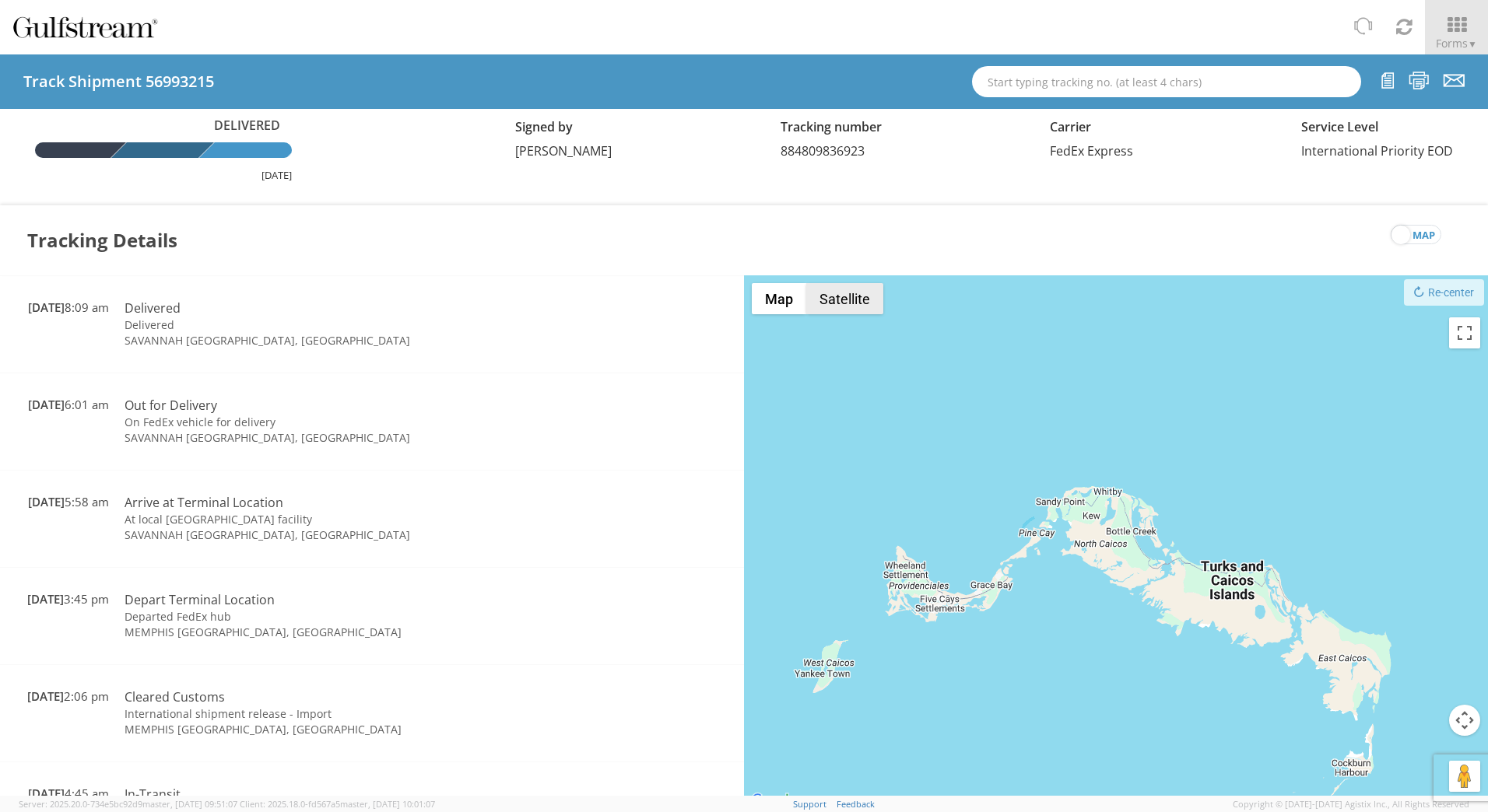
click at [824, 290] on button "Satellite" at bounding box center [845, 299] width 77 height 31
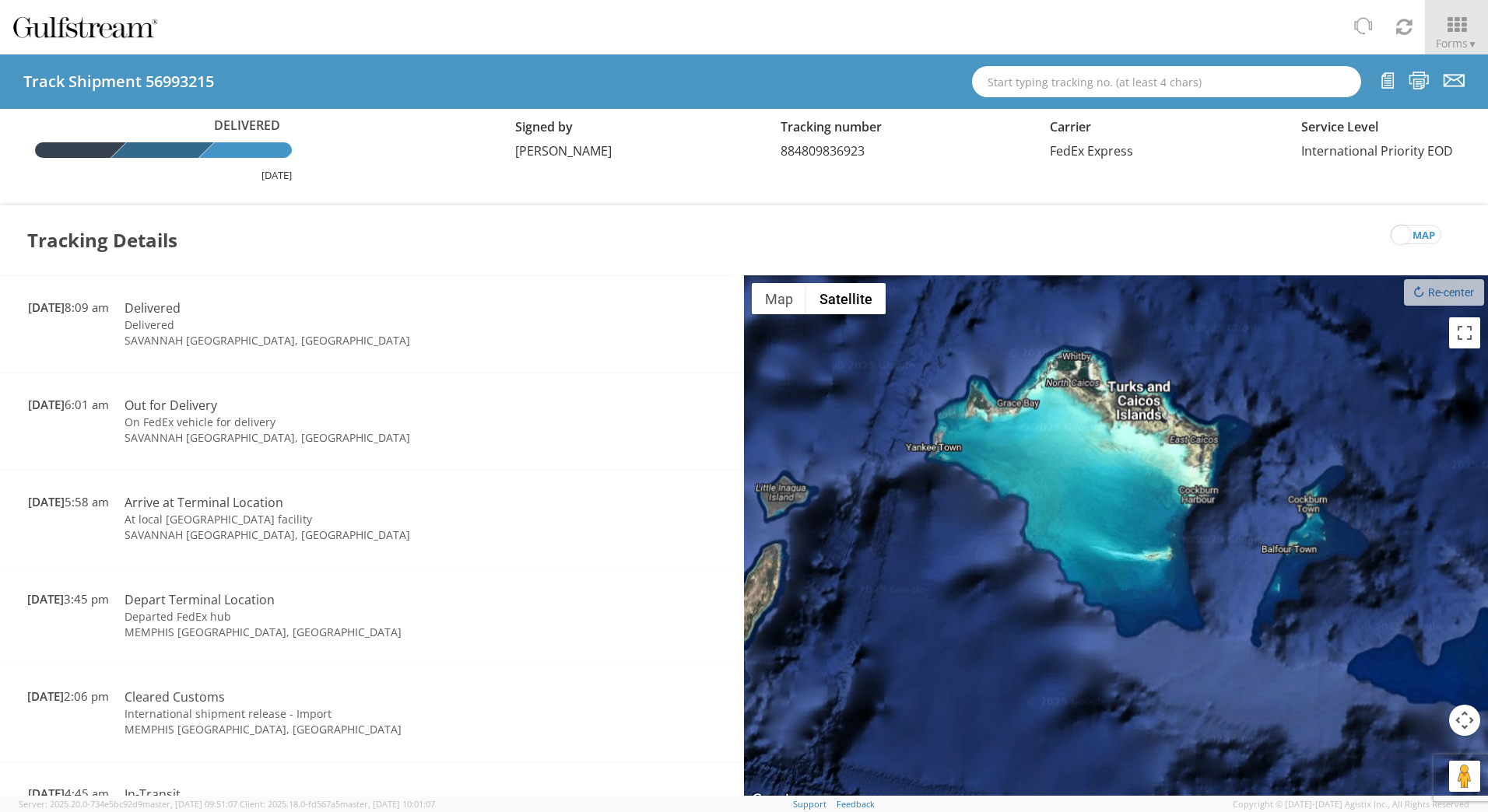
drag, startPoint x: 1193, startPoint y: 619, endPoint x: 1136, endPoint y: 472, distance: 157.7
click at [1136, 474] on div at bounding box center [1116, 543] width 744 height 535
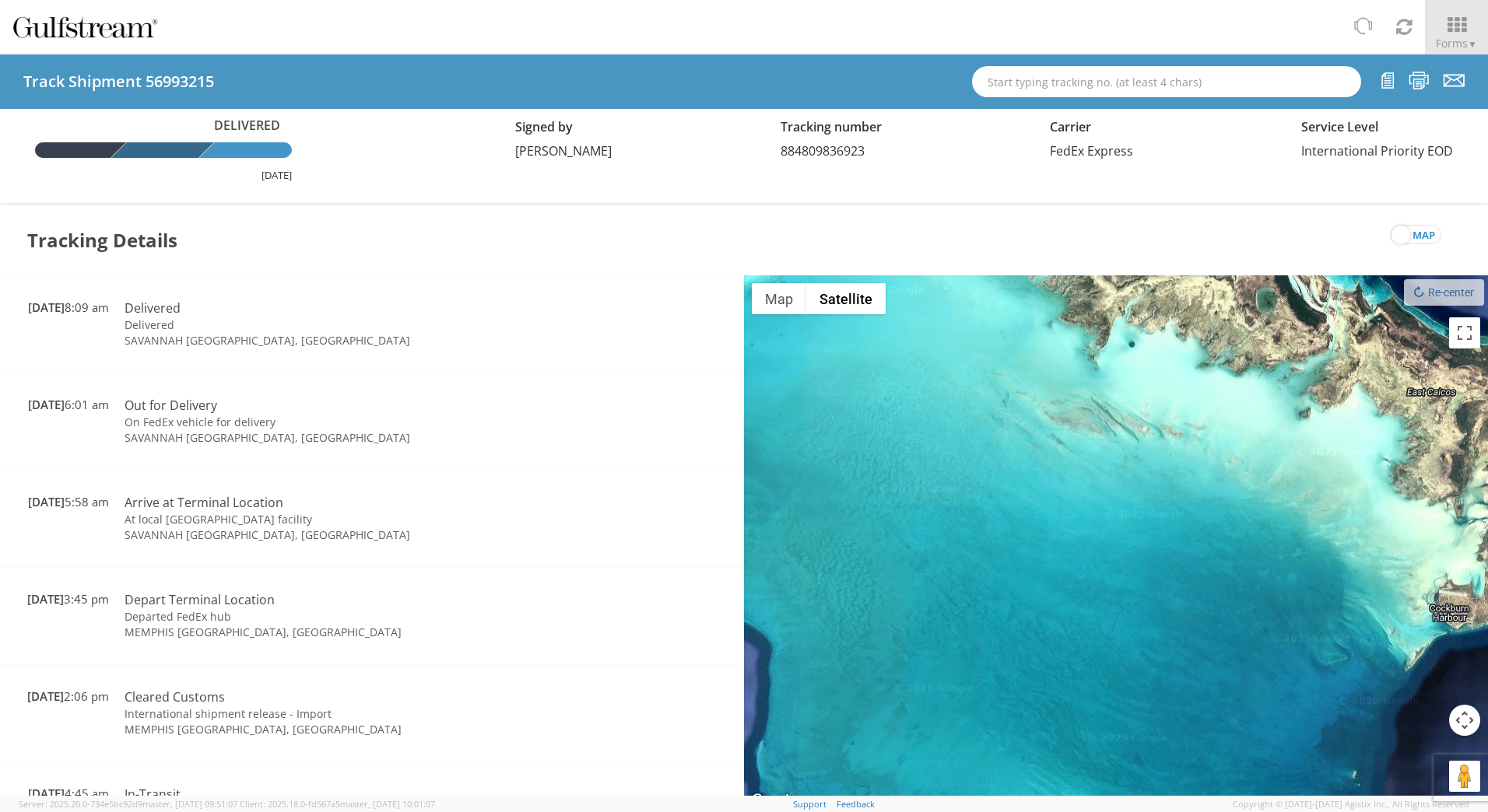
drag, startPoint x: 1088, startPoint y: 421, endPoint x: 1155, endPoint y: 598, distance: 189.3
click at [1155, 595] on div at bounding box center [1116, 543] width 744 height 535
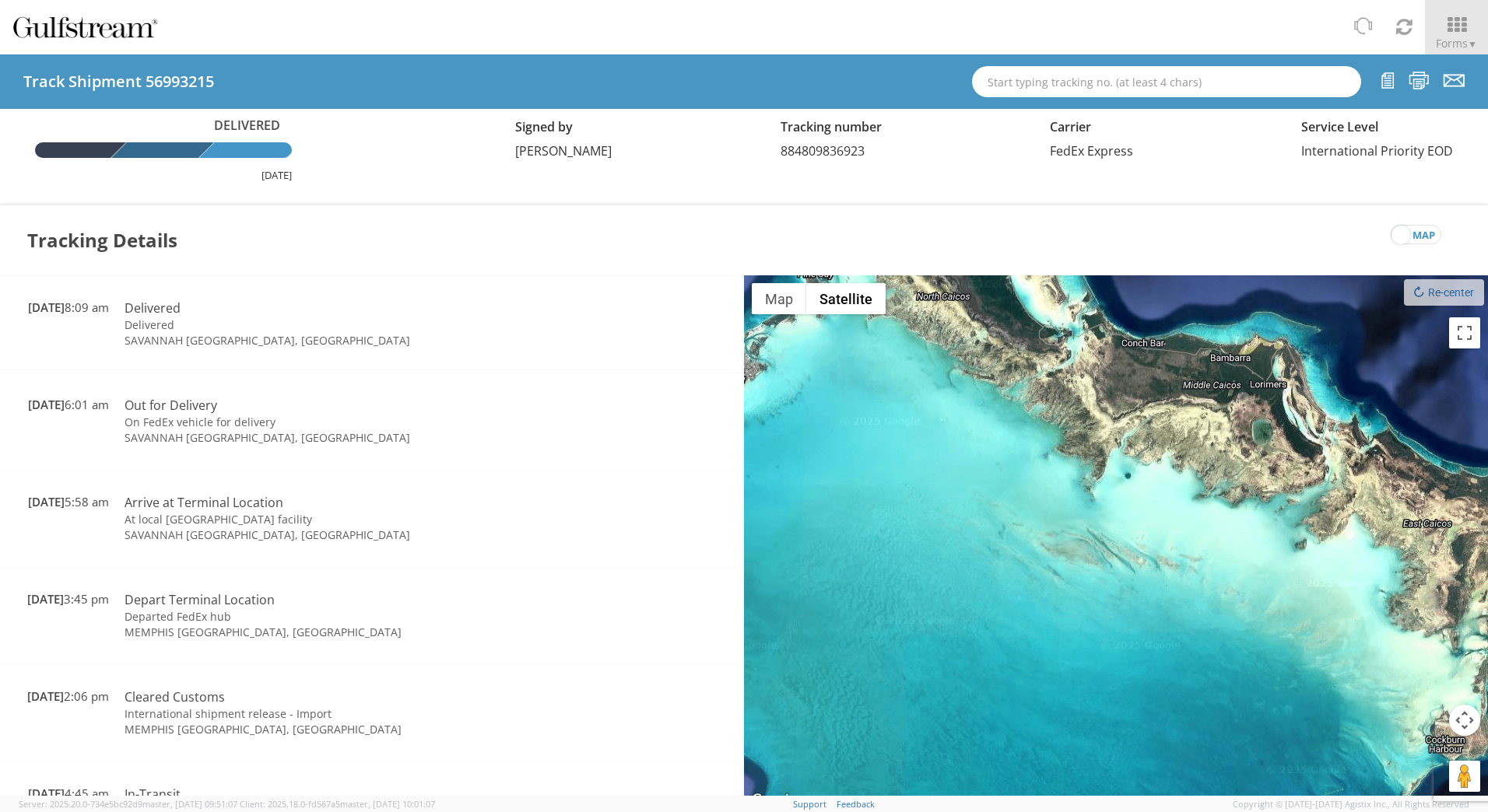
drag, startPoint x: 1100, startPoint y: 449, endPoint x: 1092, endPoint y: 576, distance: 127.3
click at [1093, 575] on div at bounding box center [1116, 543] width 744 height 535
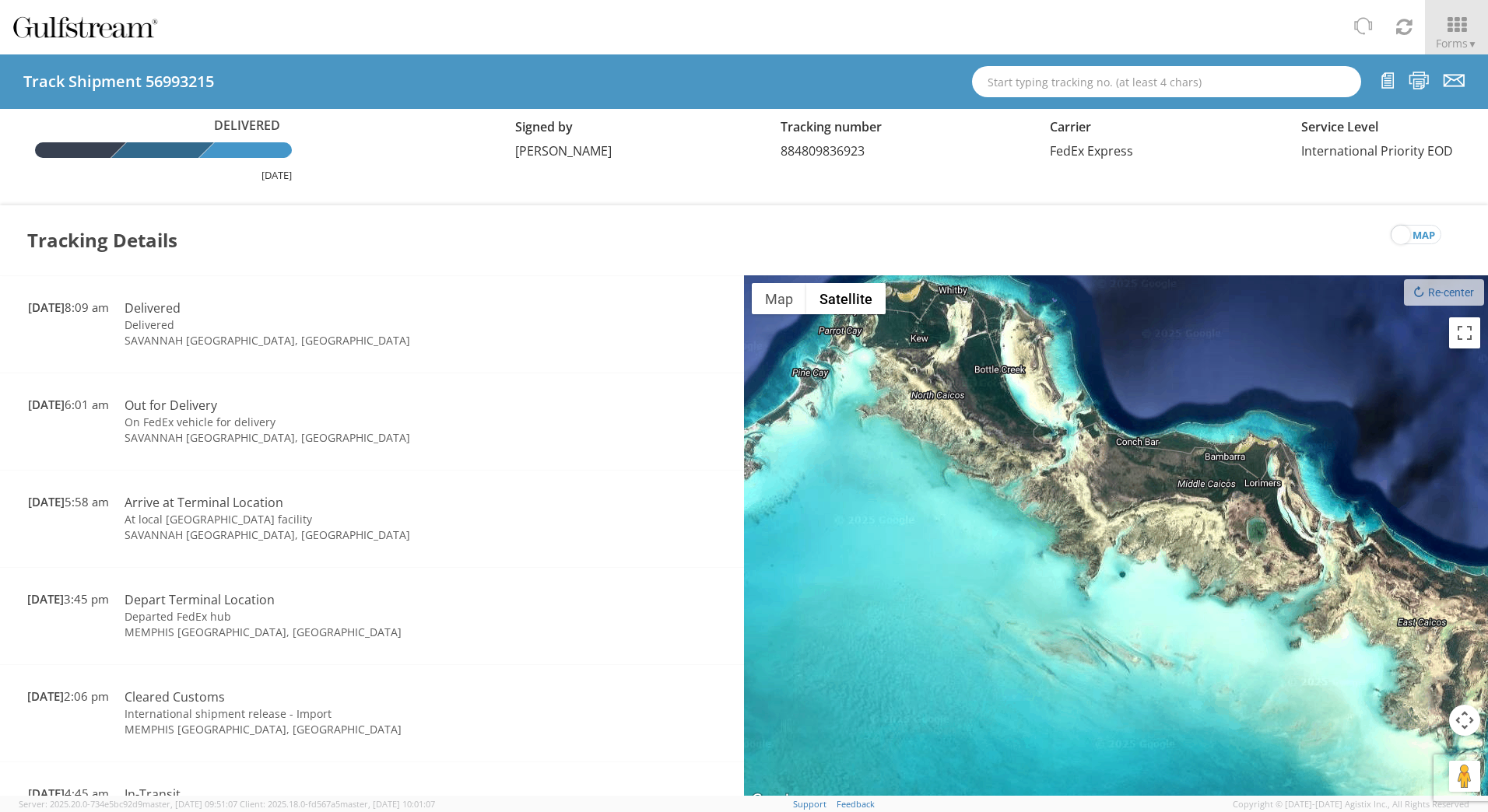
drag, startPoint x: 1094, startPoint y: 495, endPoint x: 1093, endPoint y: 583, distance: 88.0
click at [1093, 583] on div at bounding box center [1116, 543] width 744 height 535
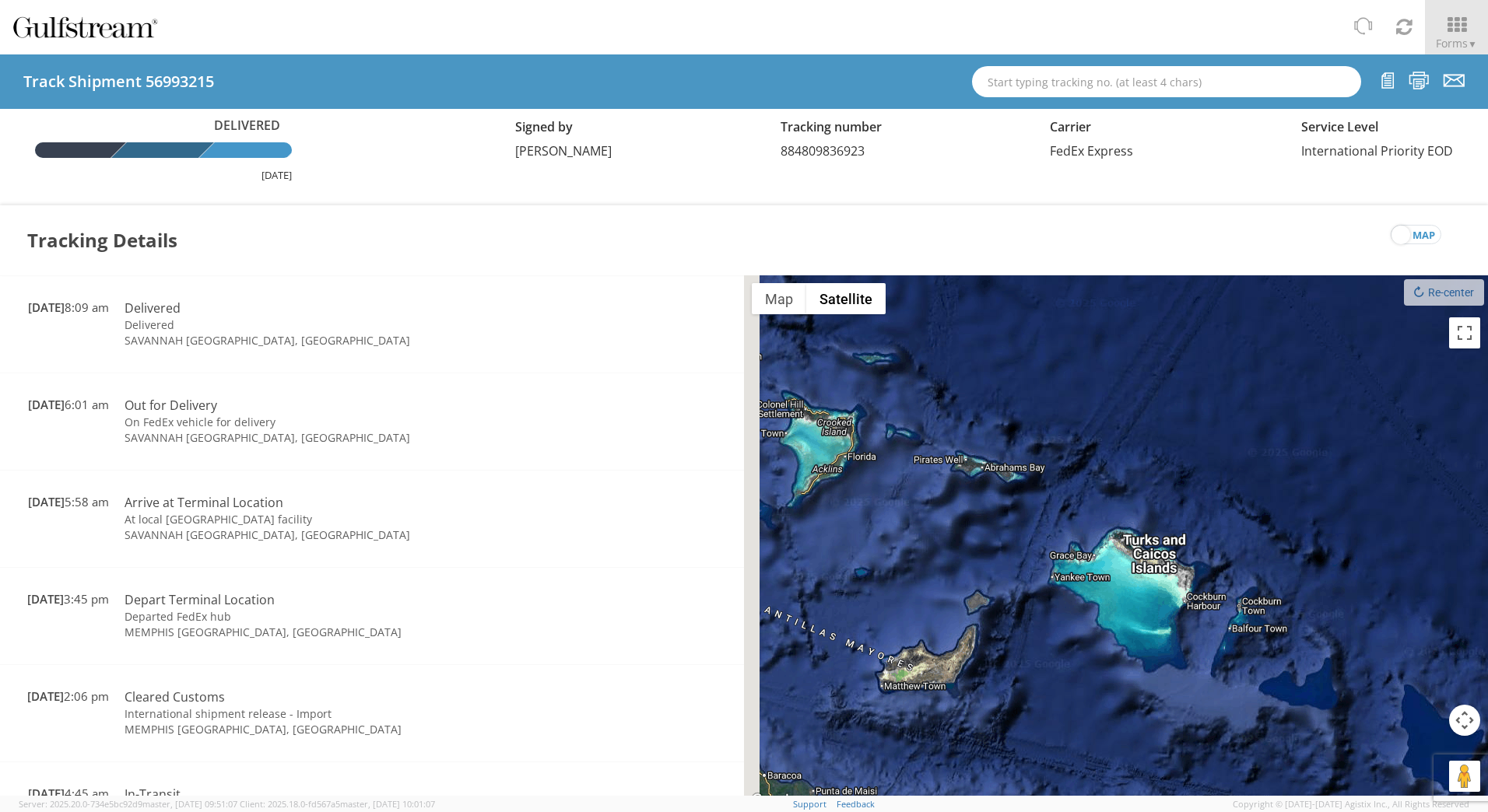
drag, startPoint x: 914, startPoint y: 468, endPoint x: 1348, endPoint y: 556, distance: 442.8
click at [1348, 556] on div at bounding box center [1116, 543] width 744 height 535
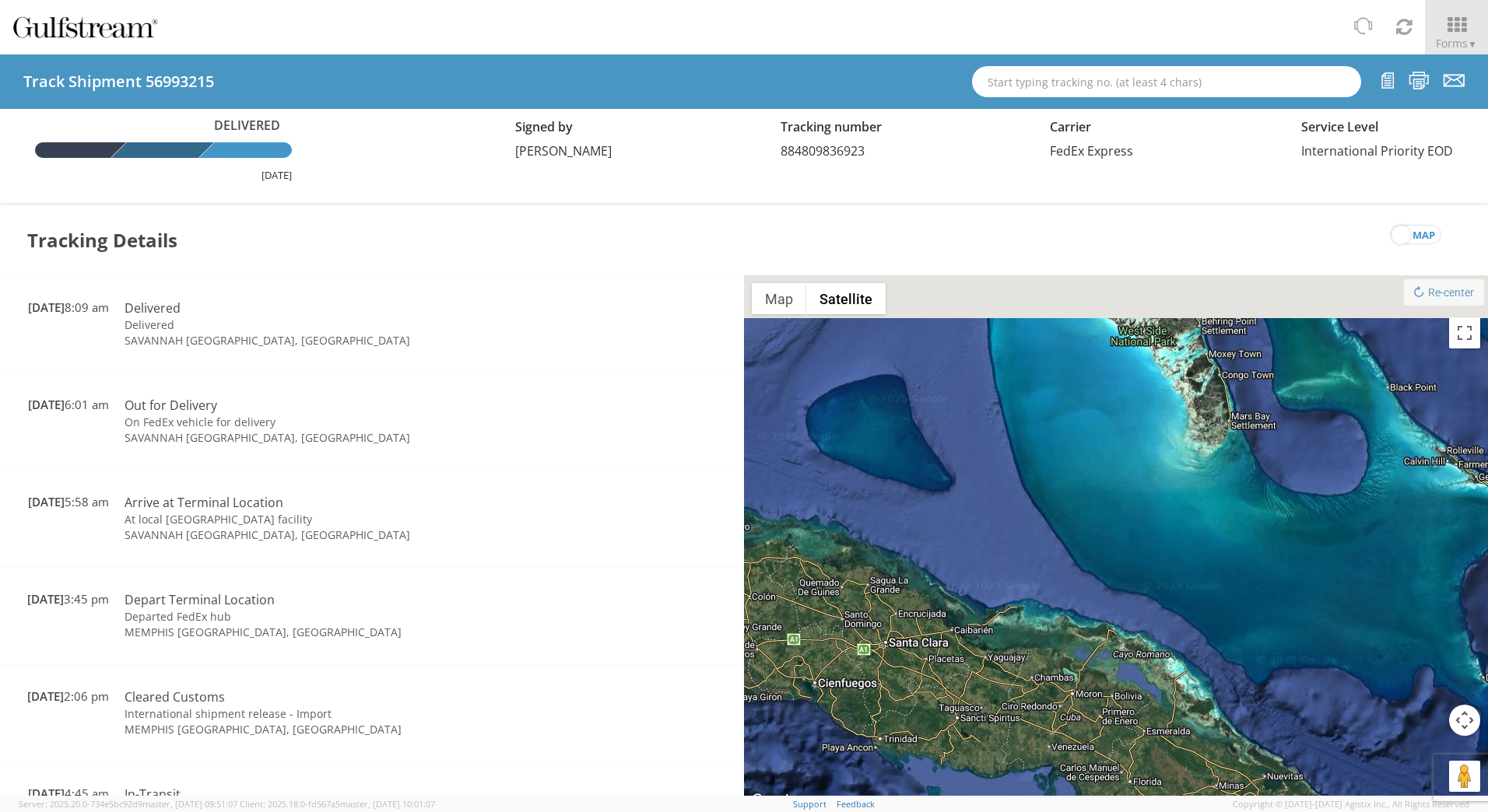
drag, startPoint x: 1255, startPoint y: 475, endPoint x: 1131, endPoint y: 699, distance: 256.0
click at [1132, 699] on div at bounding box center [1116, 543] width 744 height 535
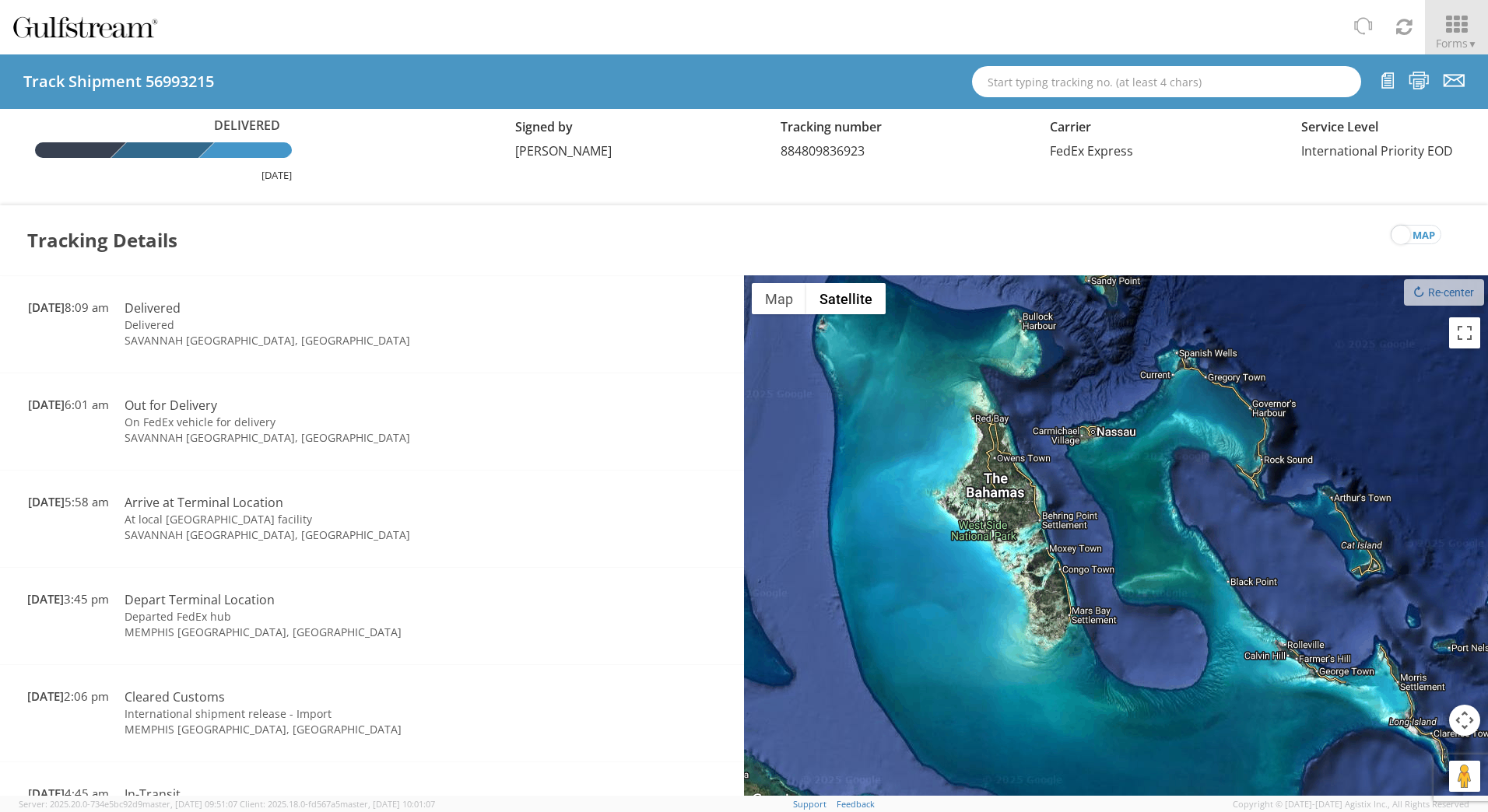
click at [1448, 41] on span "Forms ▼" at bounding box center [1456, 43] width 41 height 15
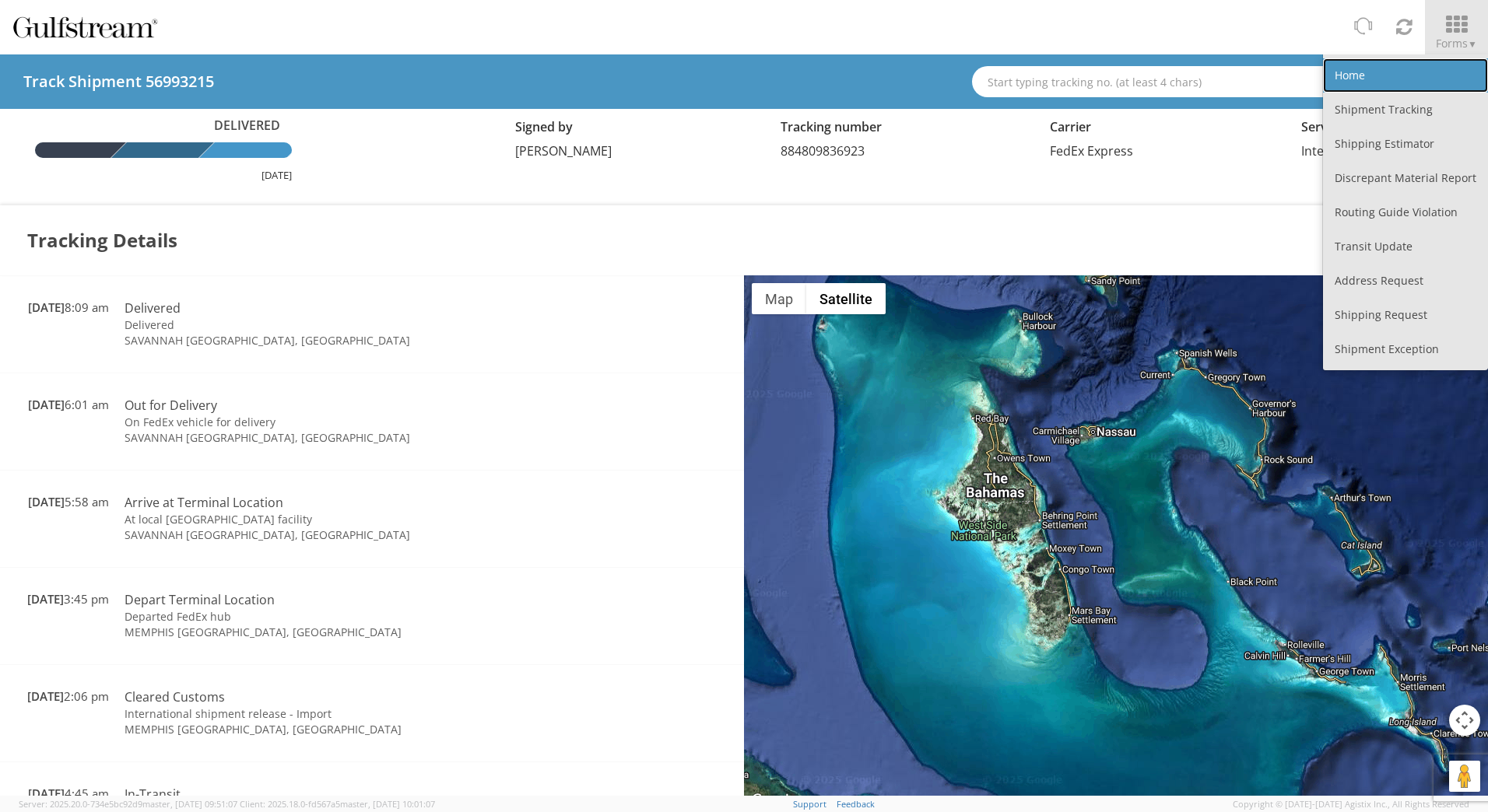
click at [1373, 78] on link "Home" at bounding box center [1405, 75] width 165 height 34
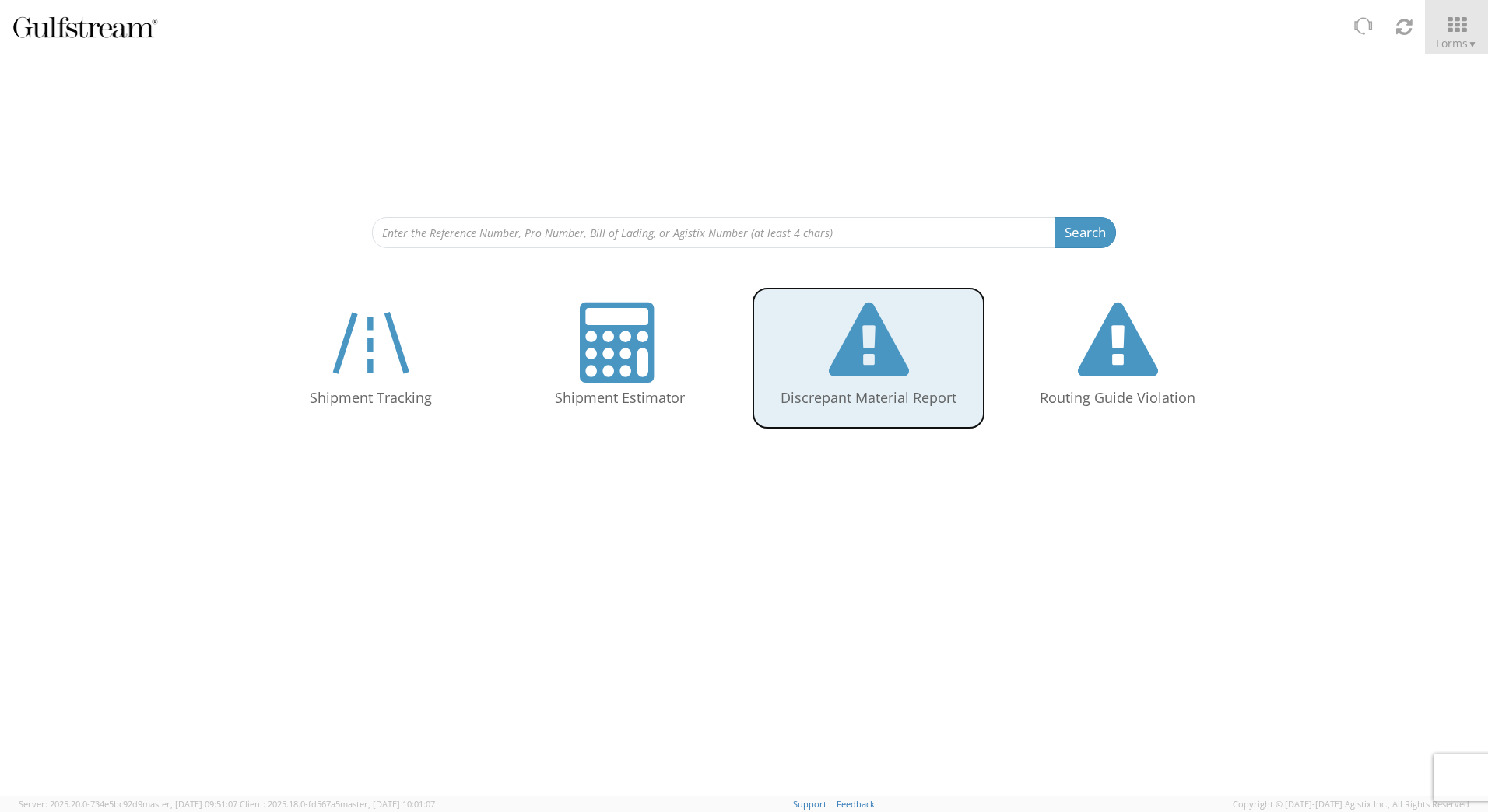
click at [901, 348] on icon at bounding box center [869, 342] width 80 height 80
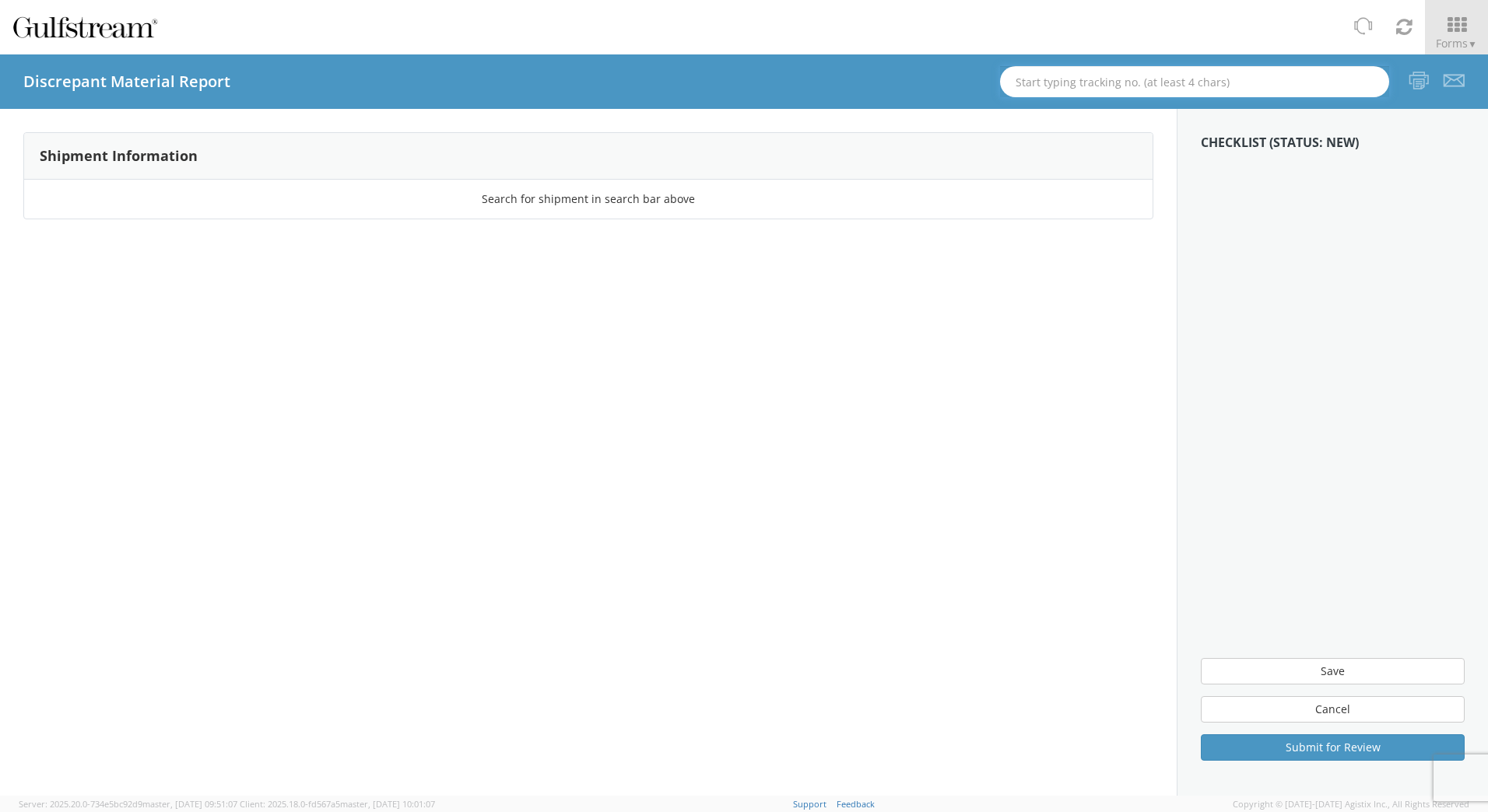
click at [1037, 87] on input "text" at bounding box center [1195, 82] width 389 height 31
paste input "884809836901"
type input "884809836901"
click at [1288, 109] on div "Tr. #: 884809836901 (56993212, Delivered, FedEx Express)" at bounding box center [1194, 110] width 364 height 24
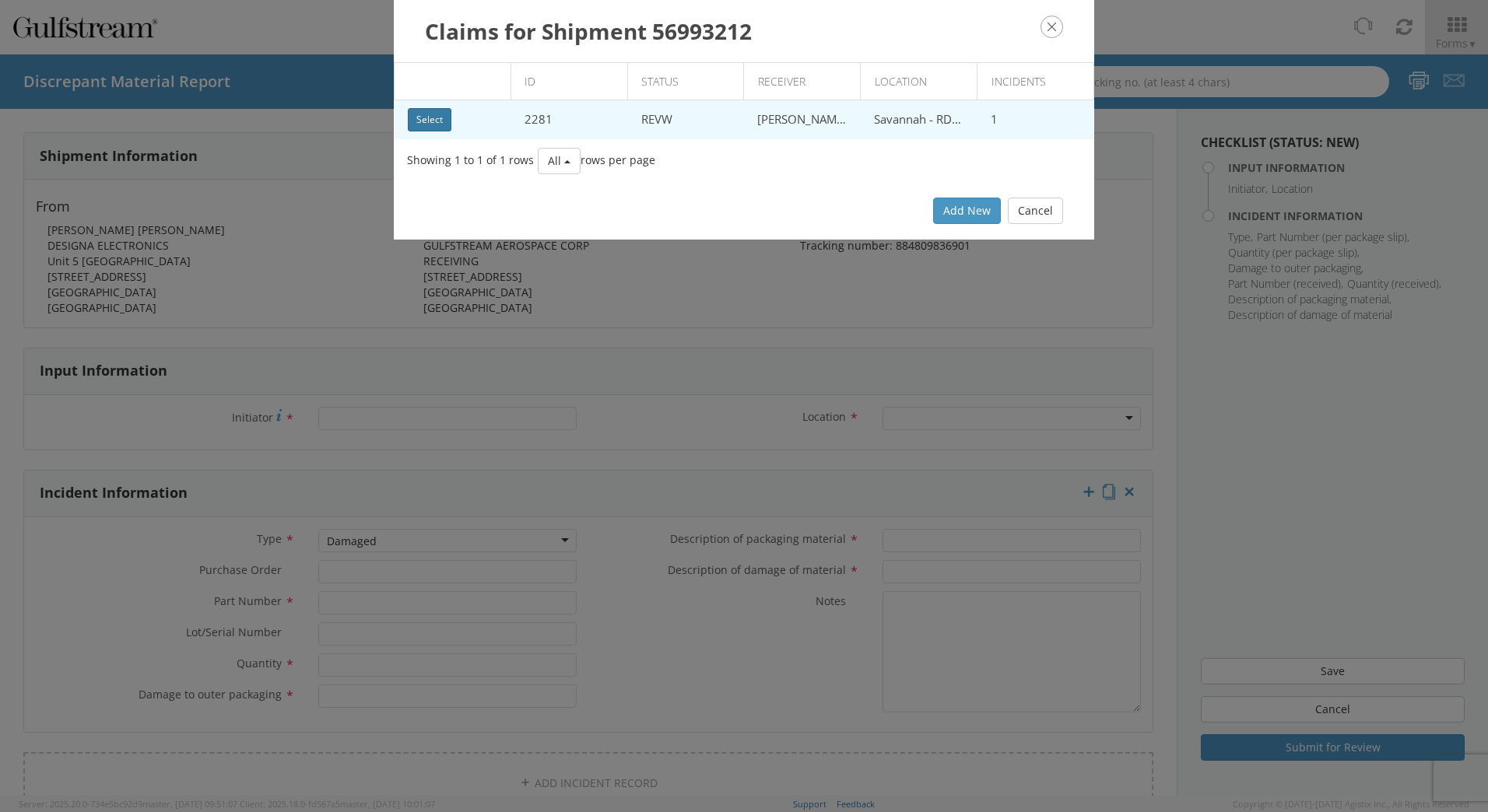
click at [434, 122] on button "Select" at bounding box center [430, 119] width 44 height 24
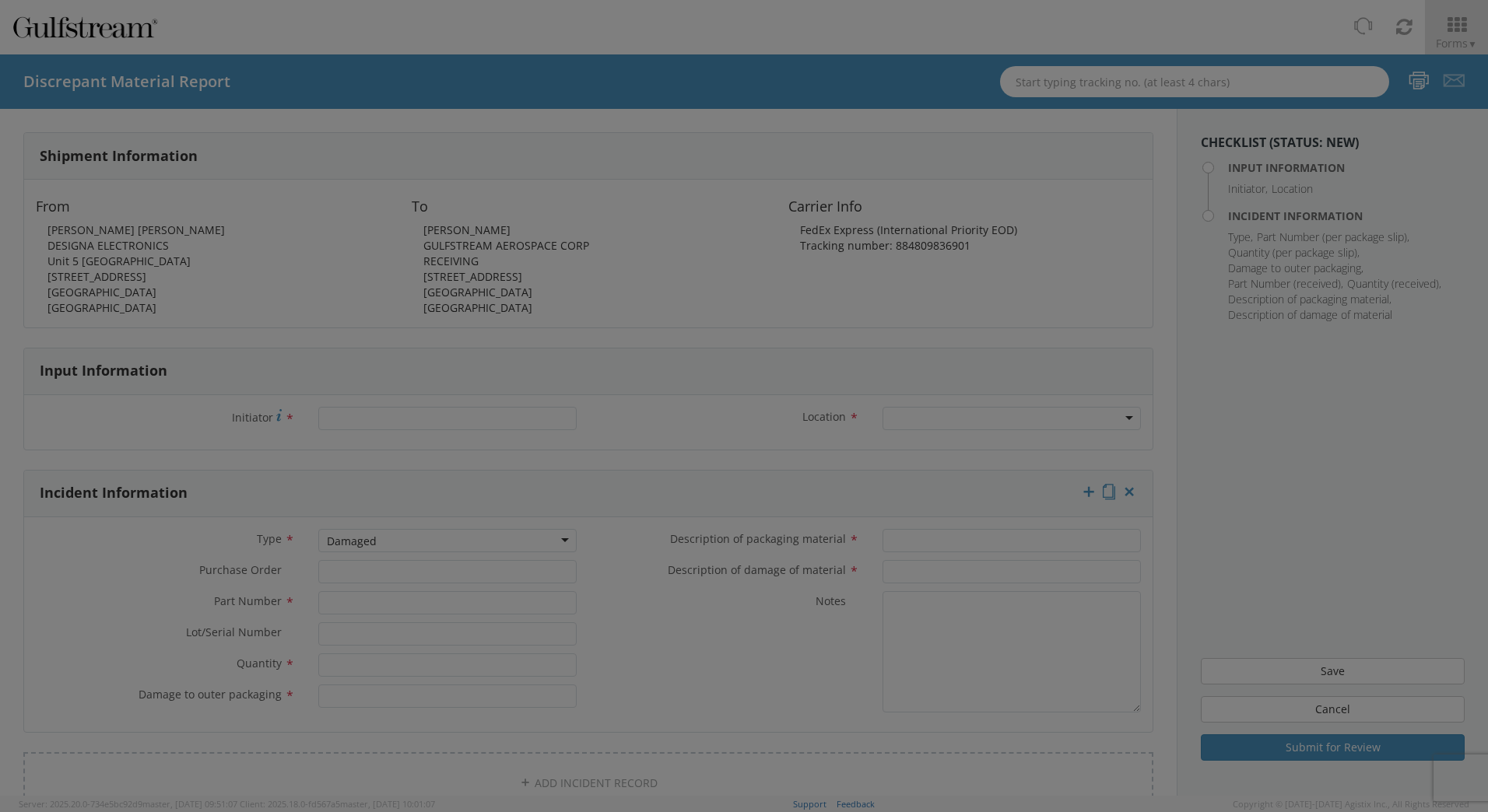
type input "Gerard Davis"
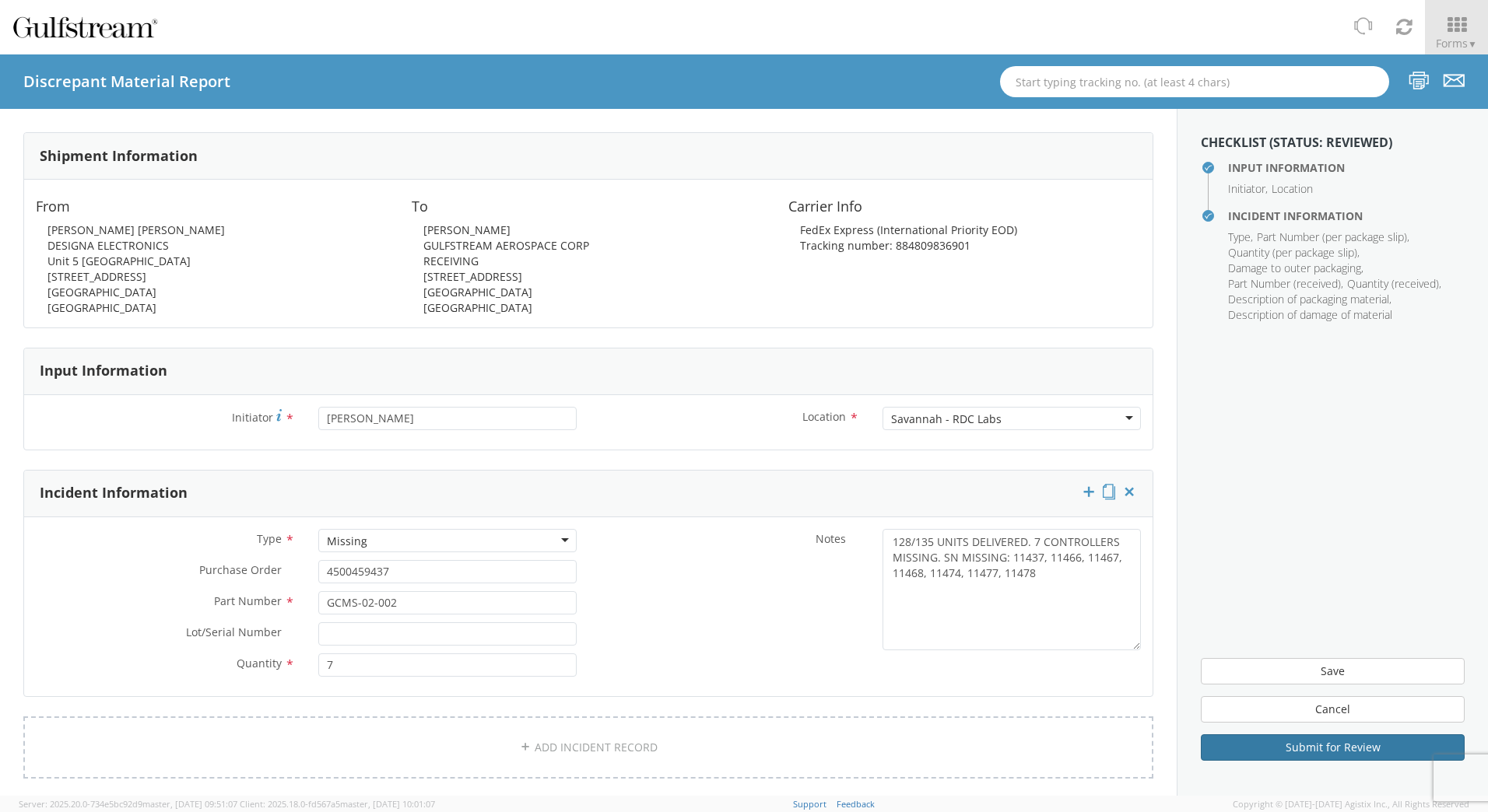
click at [1281, 743] on button "Submit for Review" at bounding box center [1332, 748] width 264 height 27
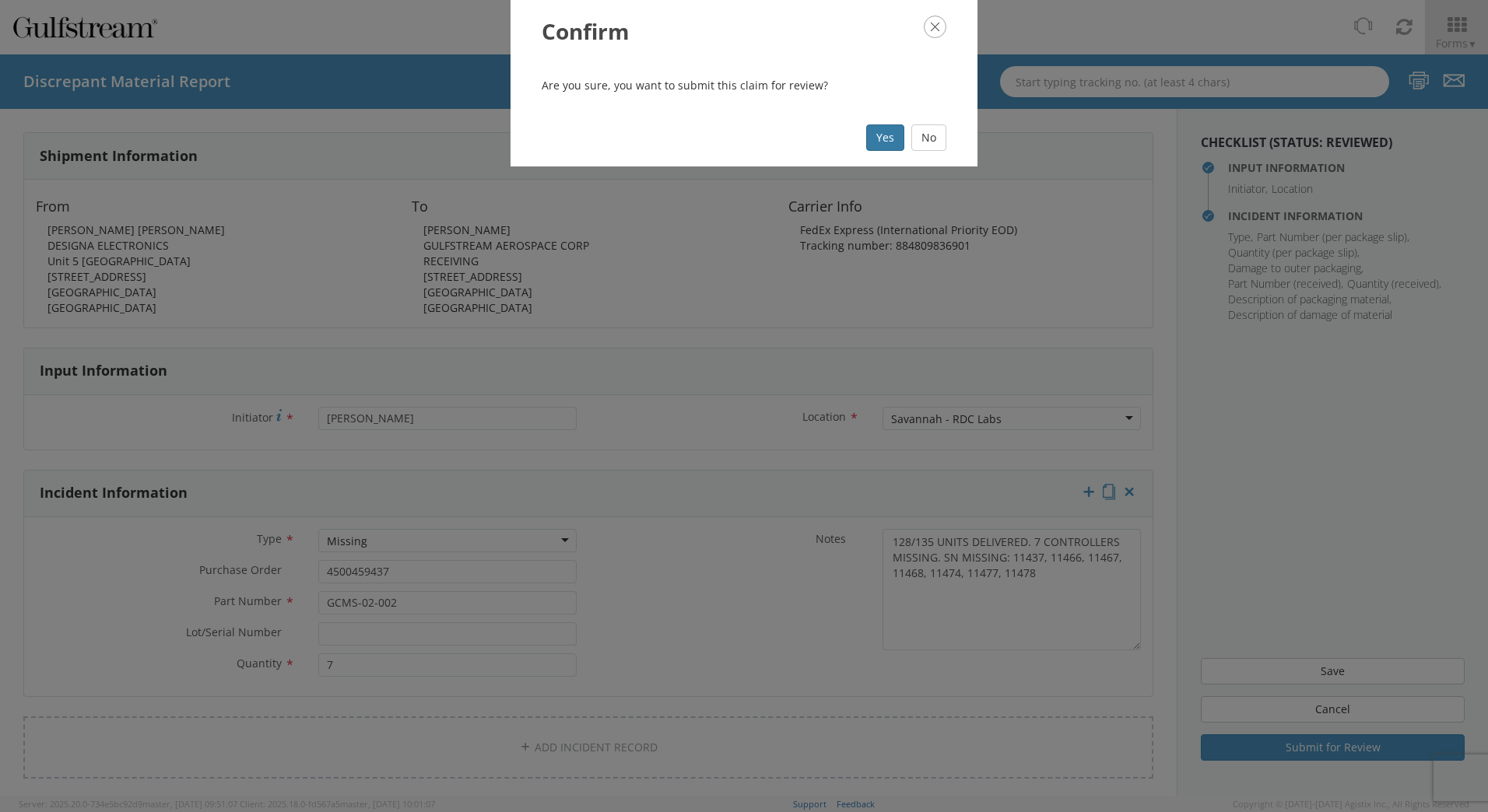
click at [879, 136] on button "Yes" at bounding box center [885, 137] width 38 height 27
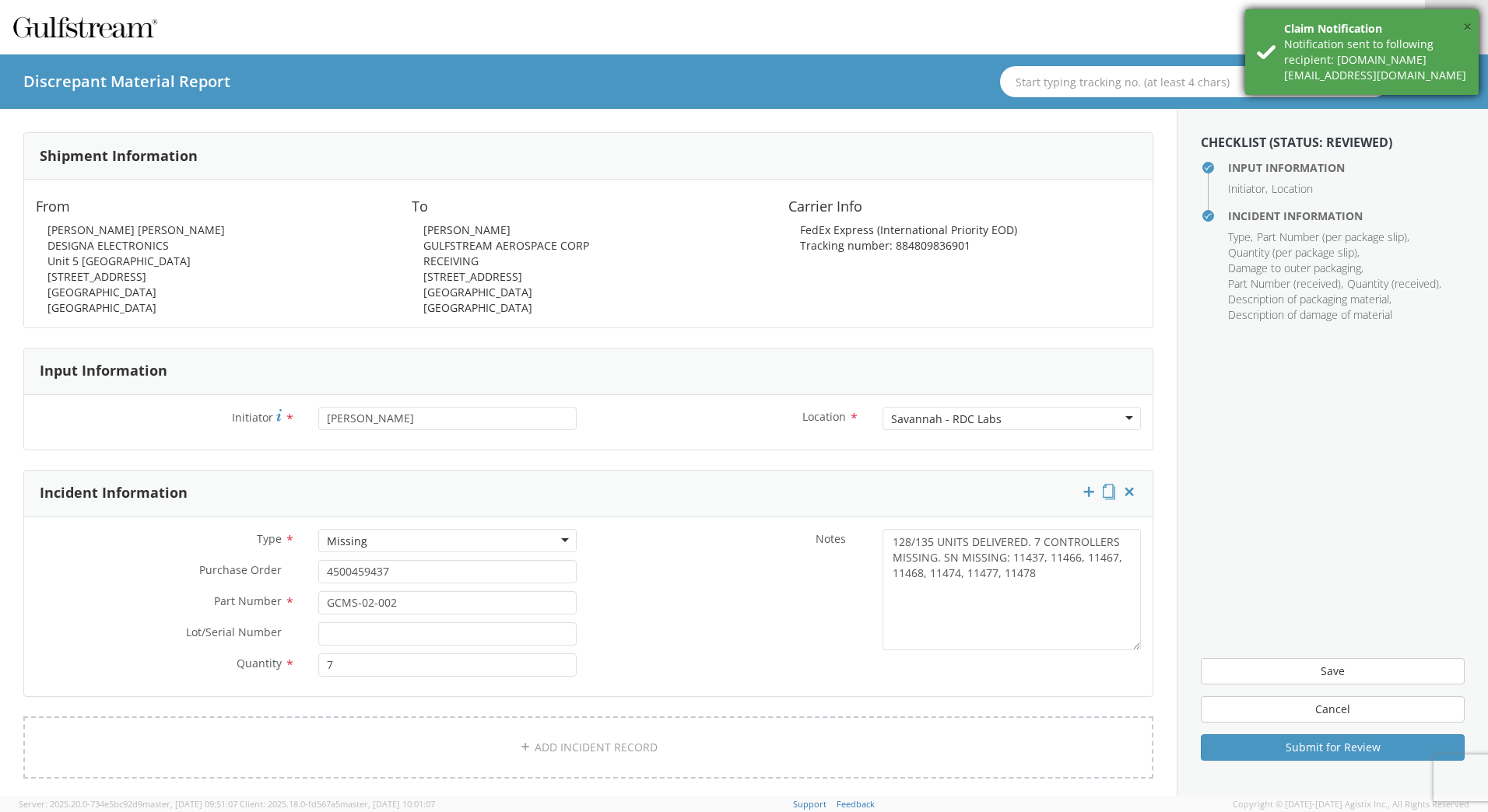
click at [1465, 25] on button "×" at bounding box center [1467, 28] width 9 height 23
